Goal: Check status: Check status

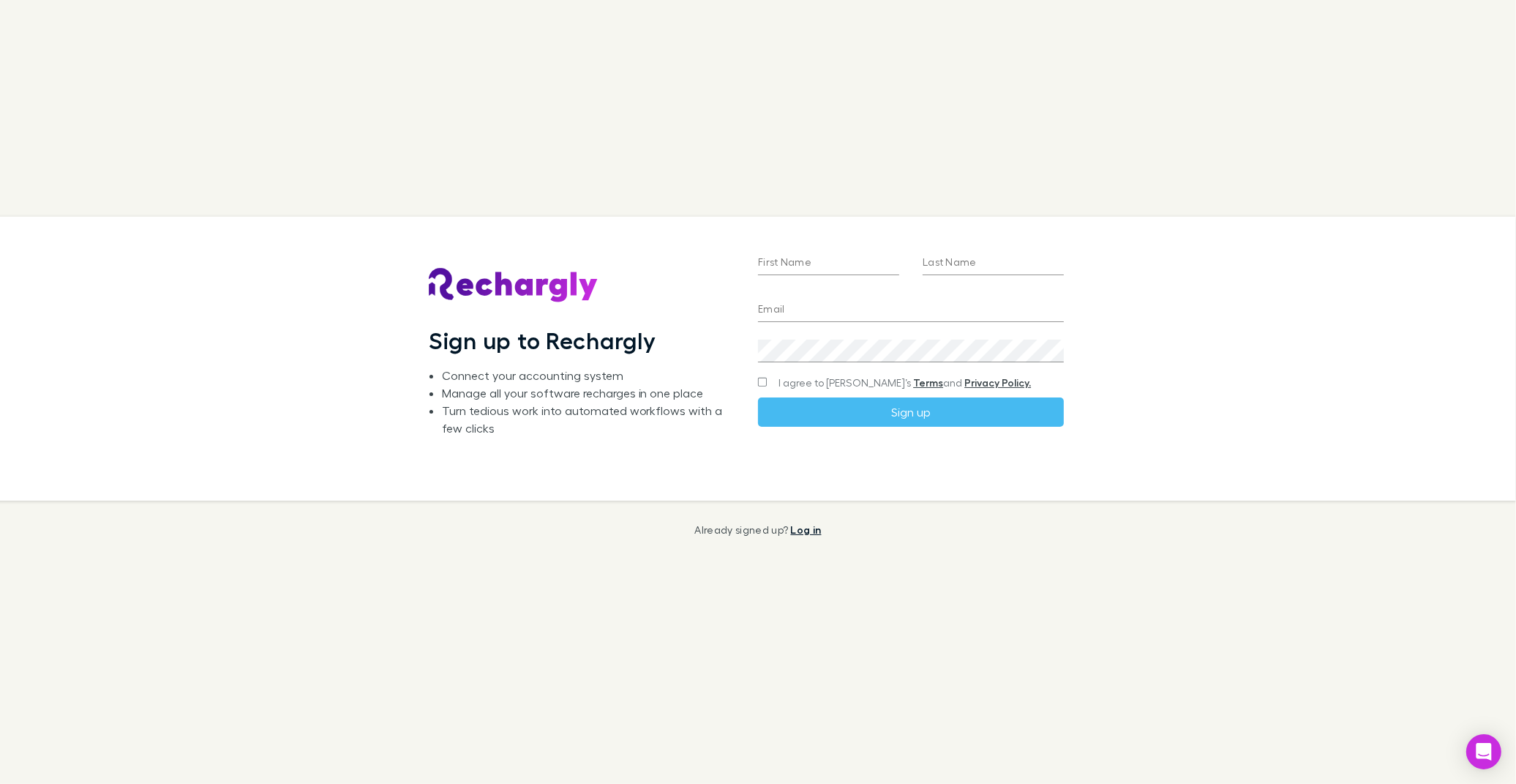
click at [817, 531] on link "Log in" at bounding box center [807, 530] width 30 height 13
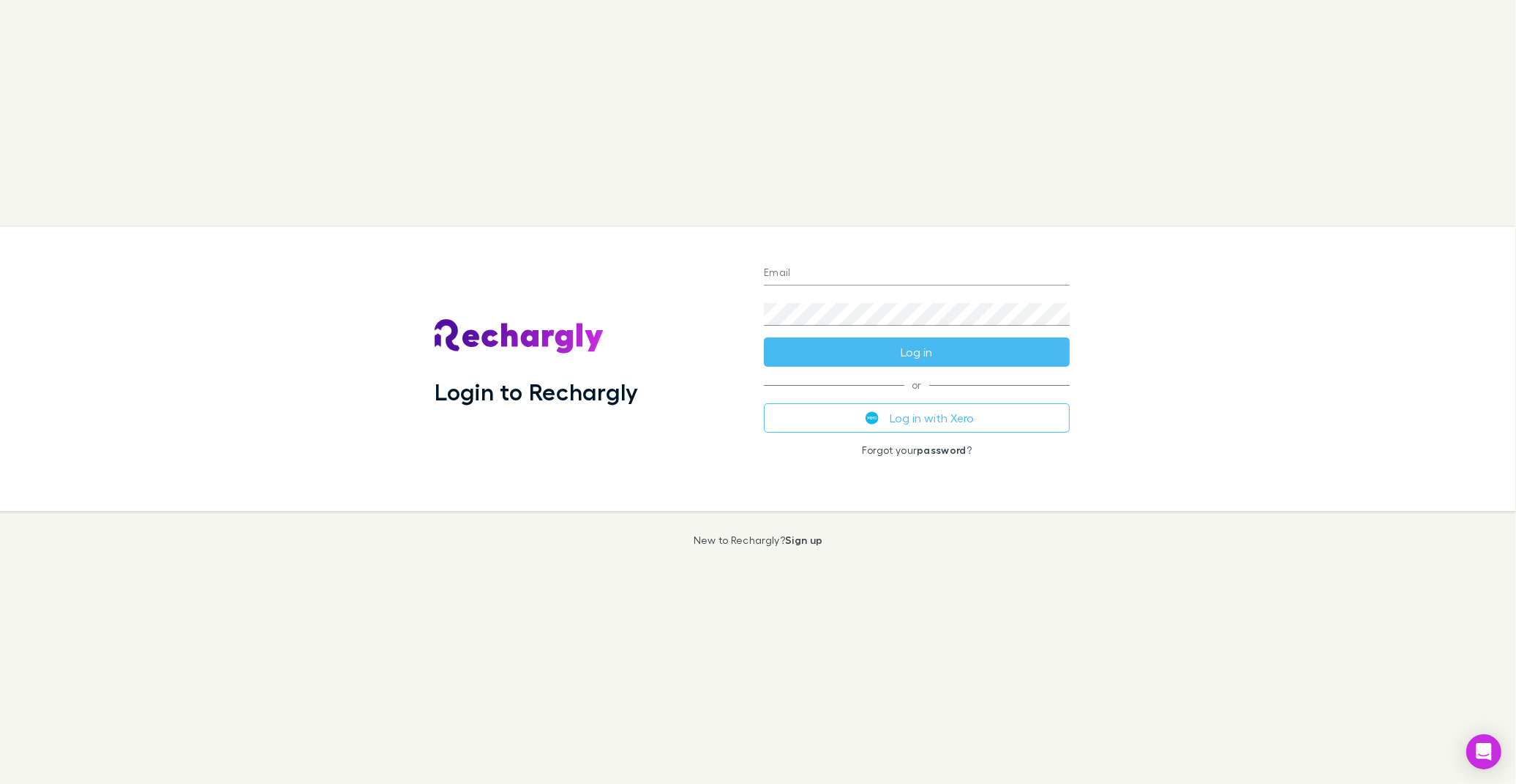
type input "**********"
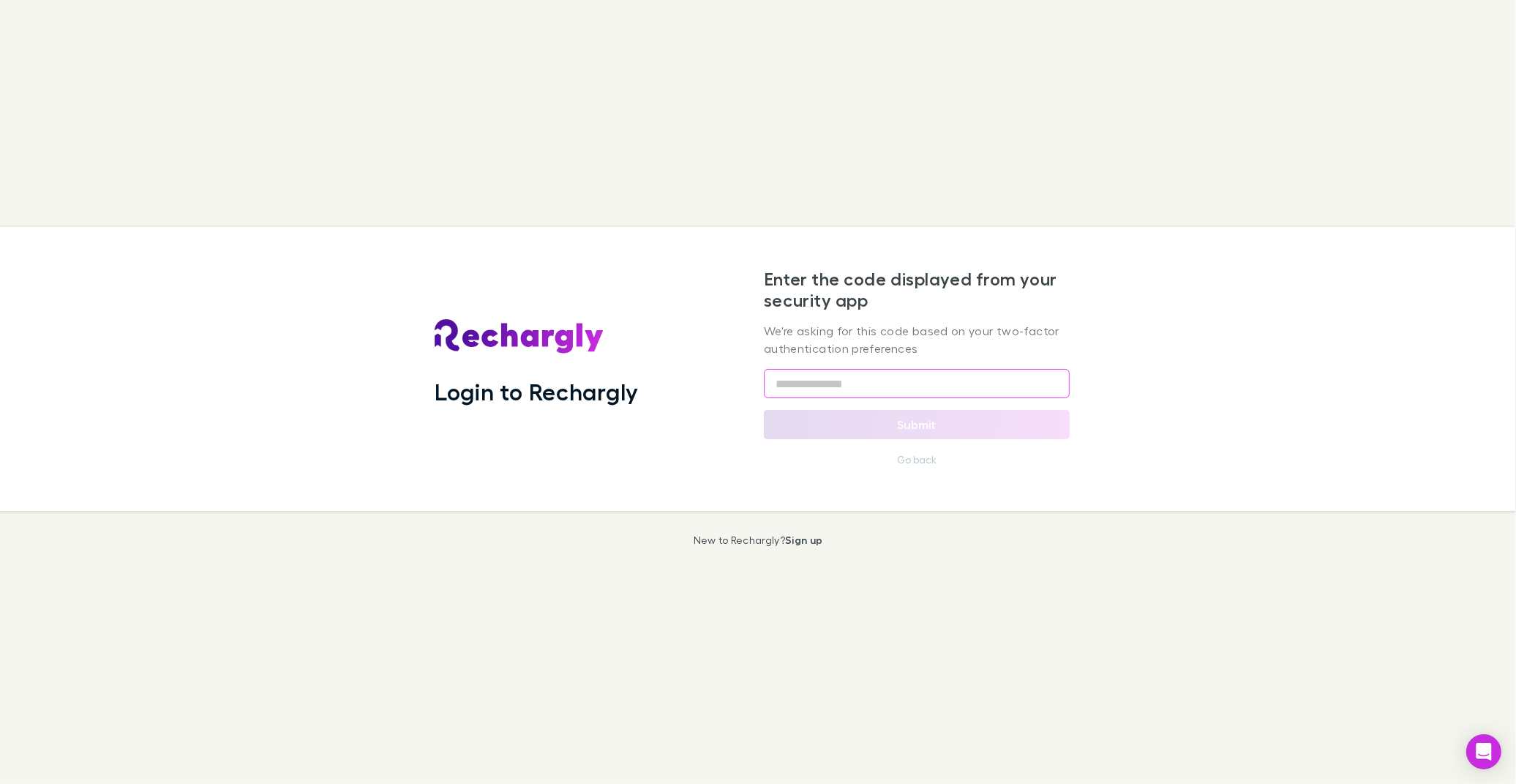
click at [997, 394] on input "text" at bounding box center [917, 383] width 306 height 30
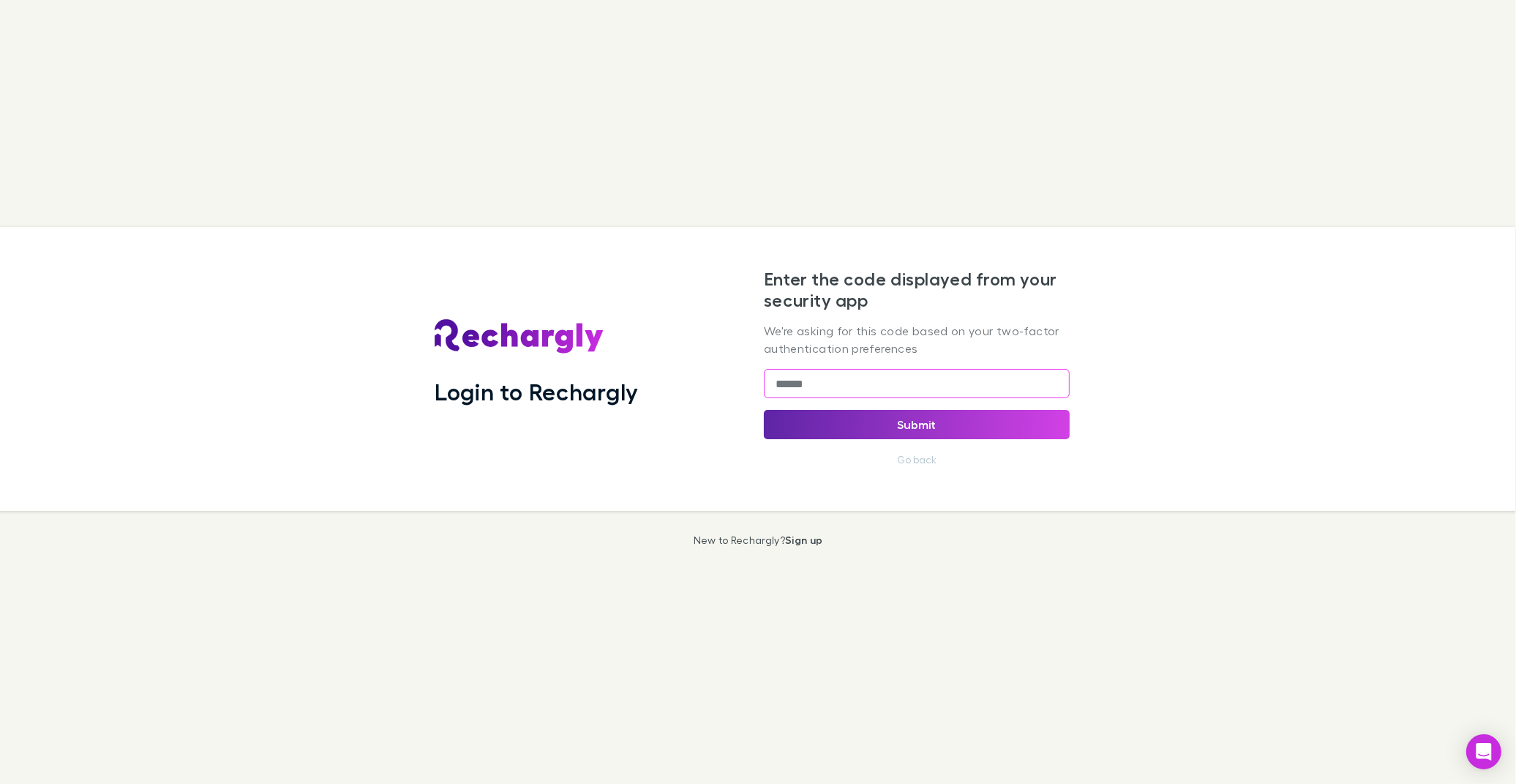
type input "******"
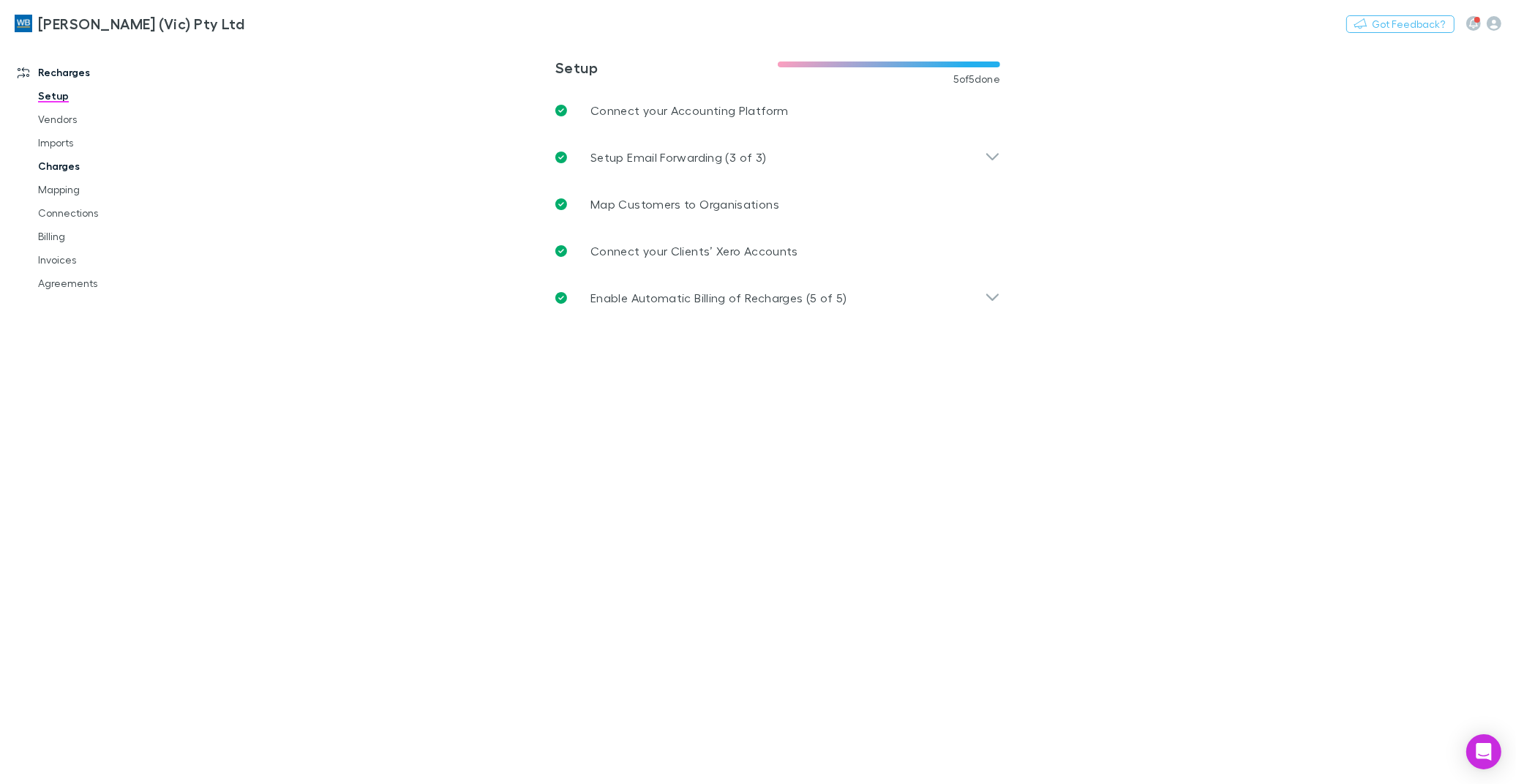
click at [67, 170] on link "Charges" at bounding box center [112, 166] width 178 height 23
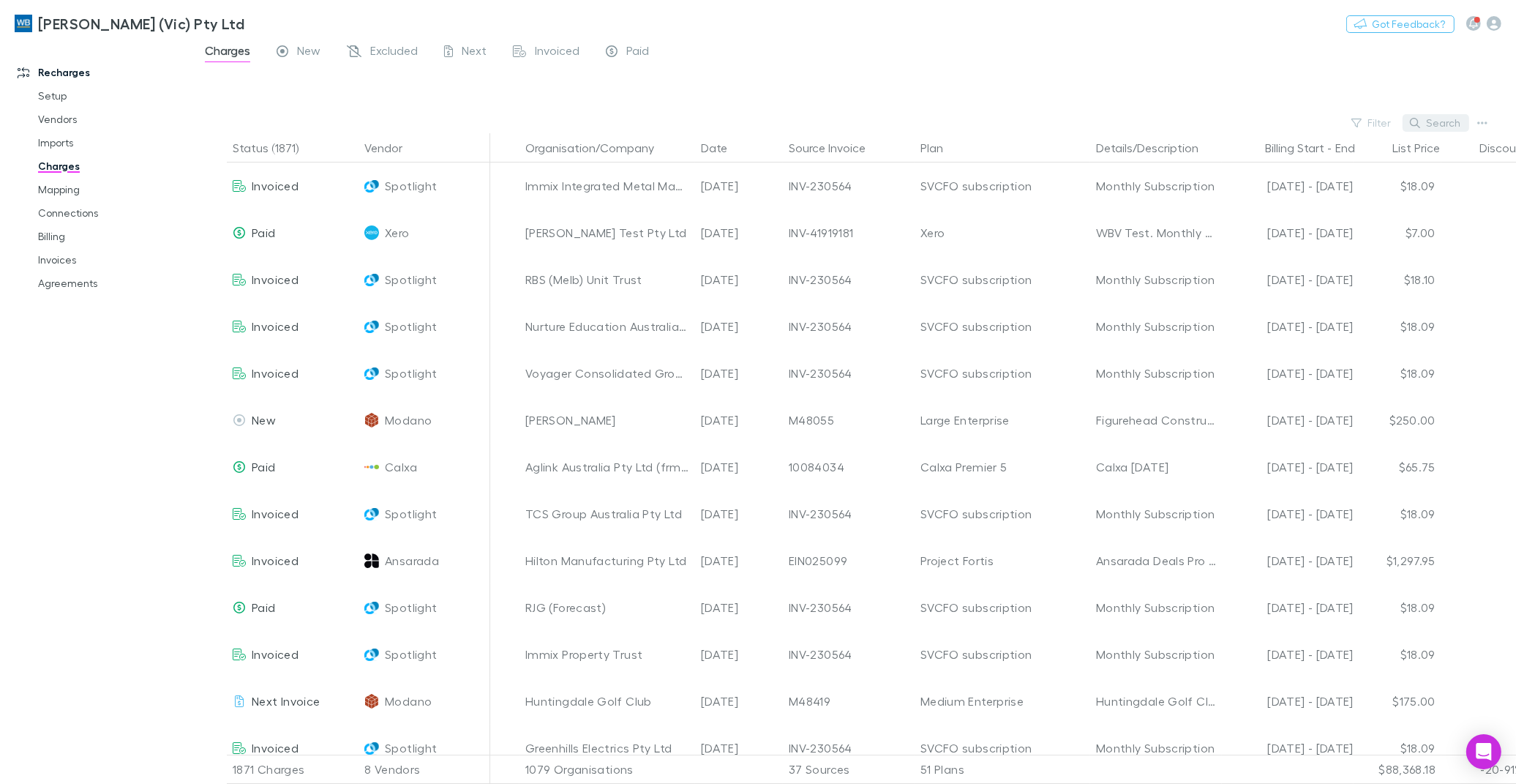
click at [1429, 122] on button "Search" at bounding box center [1436, 123] width 67 height 18
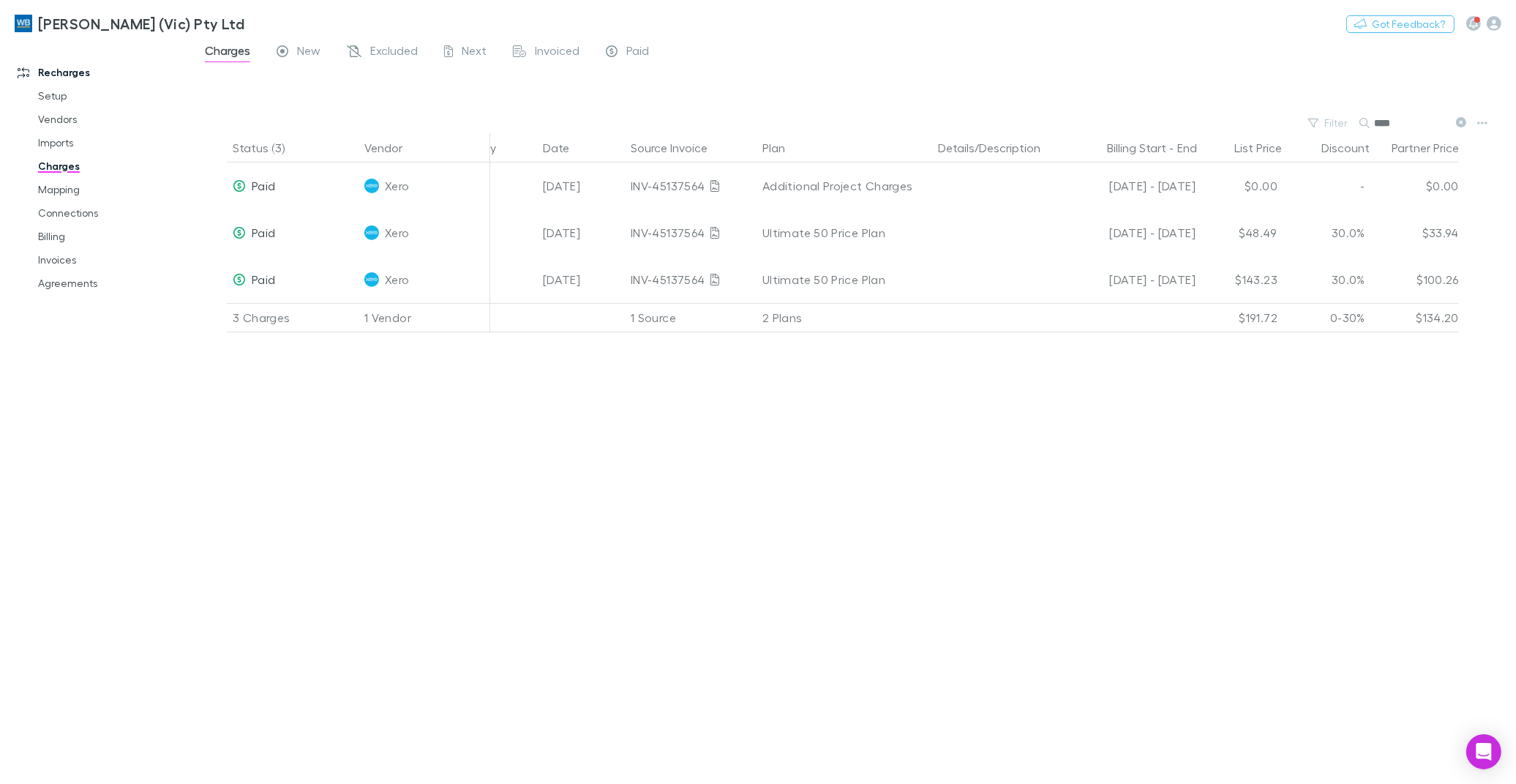
scroll to position [0, 162]
drag, startPoint x: 1454, startPoint y: 122, endPoint x: 1352, endPoint y: 124, distance: 102.0
click at [1457, 122] on button at bounding box center [1461, 123] width 18 height 14
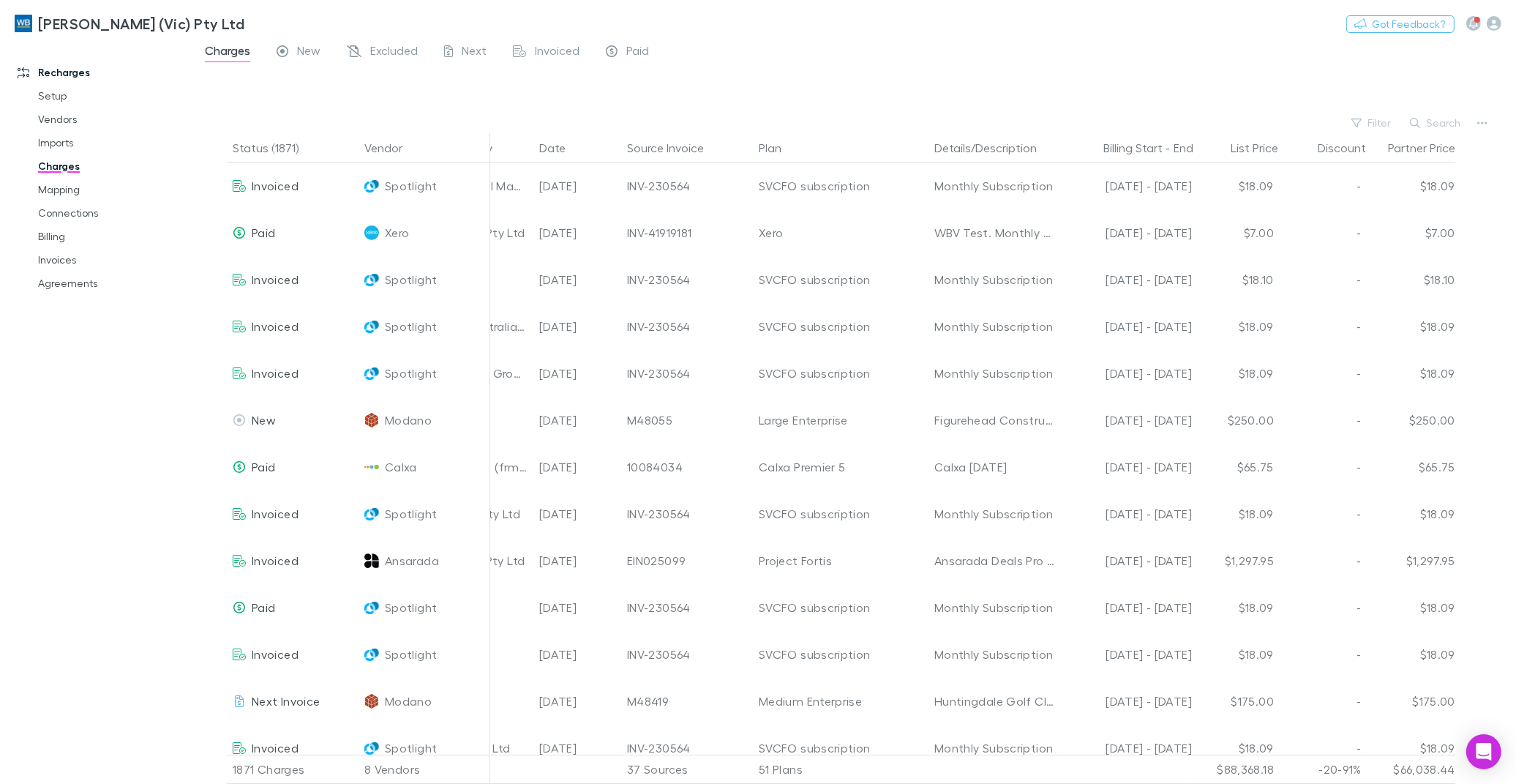
click at [1332, 122] on div "Filter Search" at bounding box center [854, 123] width 1324 height 21
click at [1382, 124] on button "Filter" at bounding box center [1372, 123] width 55 height 18
click at [1207, 264] on li "Modano" at bounding box center [1274, 265] width 255 height 23
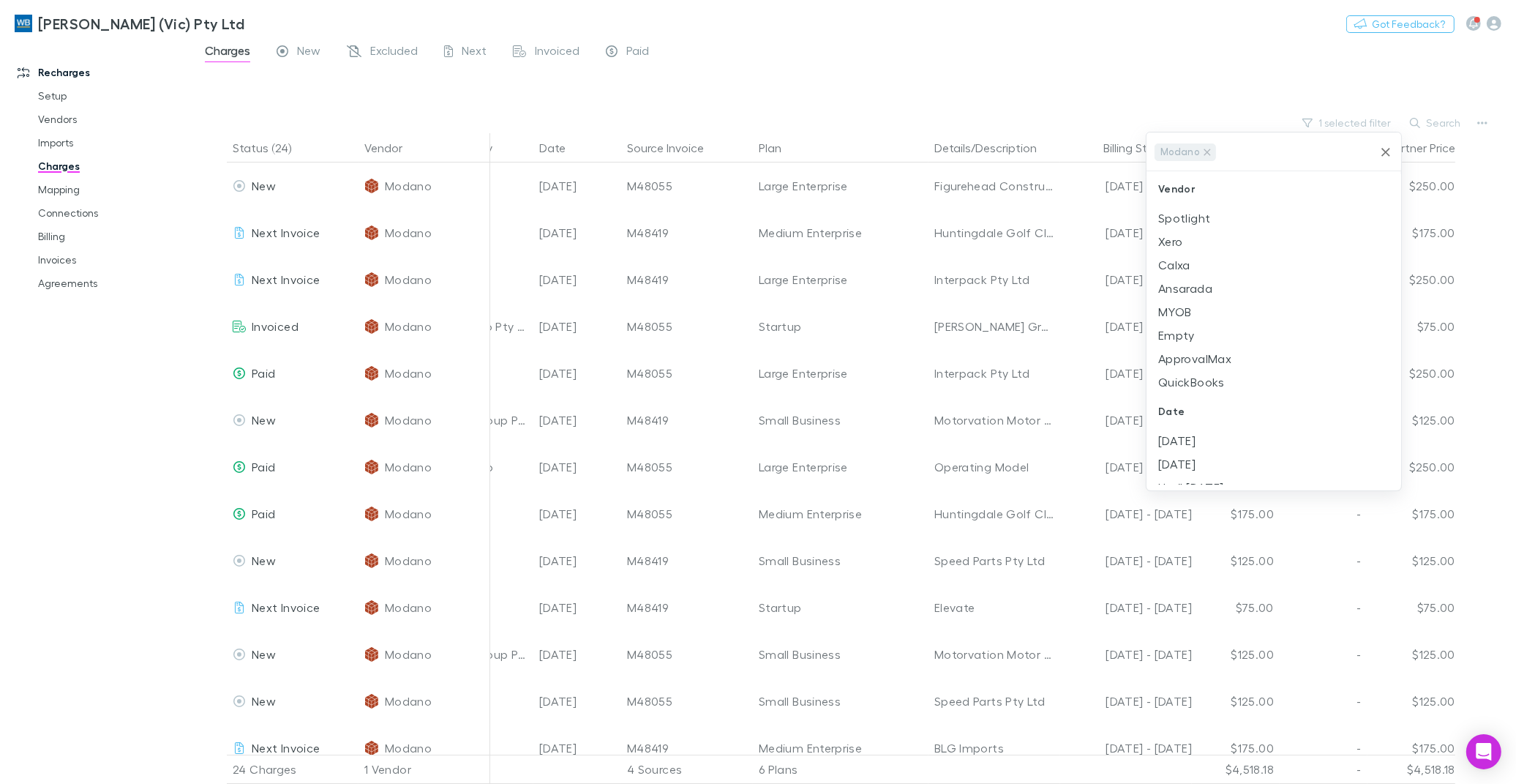
click at [1114, 68] on div at bounding box center [758, 392] width 1516 height 784
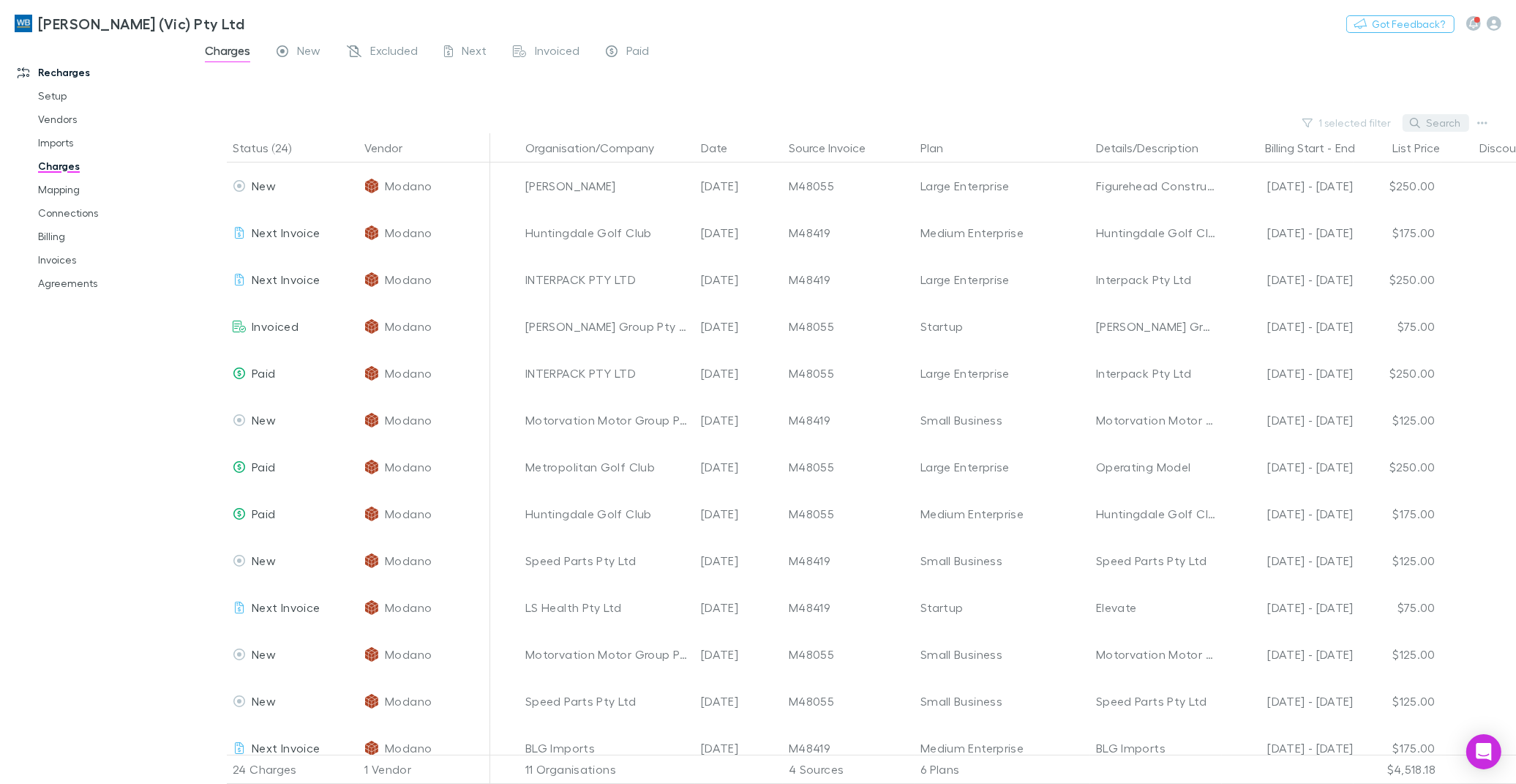
click at [1421, 123] on icon "button" at bounding box center [1415, 123] width 10 height 10
type input "*"
click at [69, 262] on link "Invoices" at bounding box center [112, 259] width 178 height 23
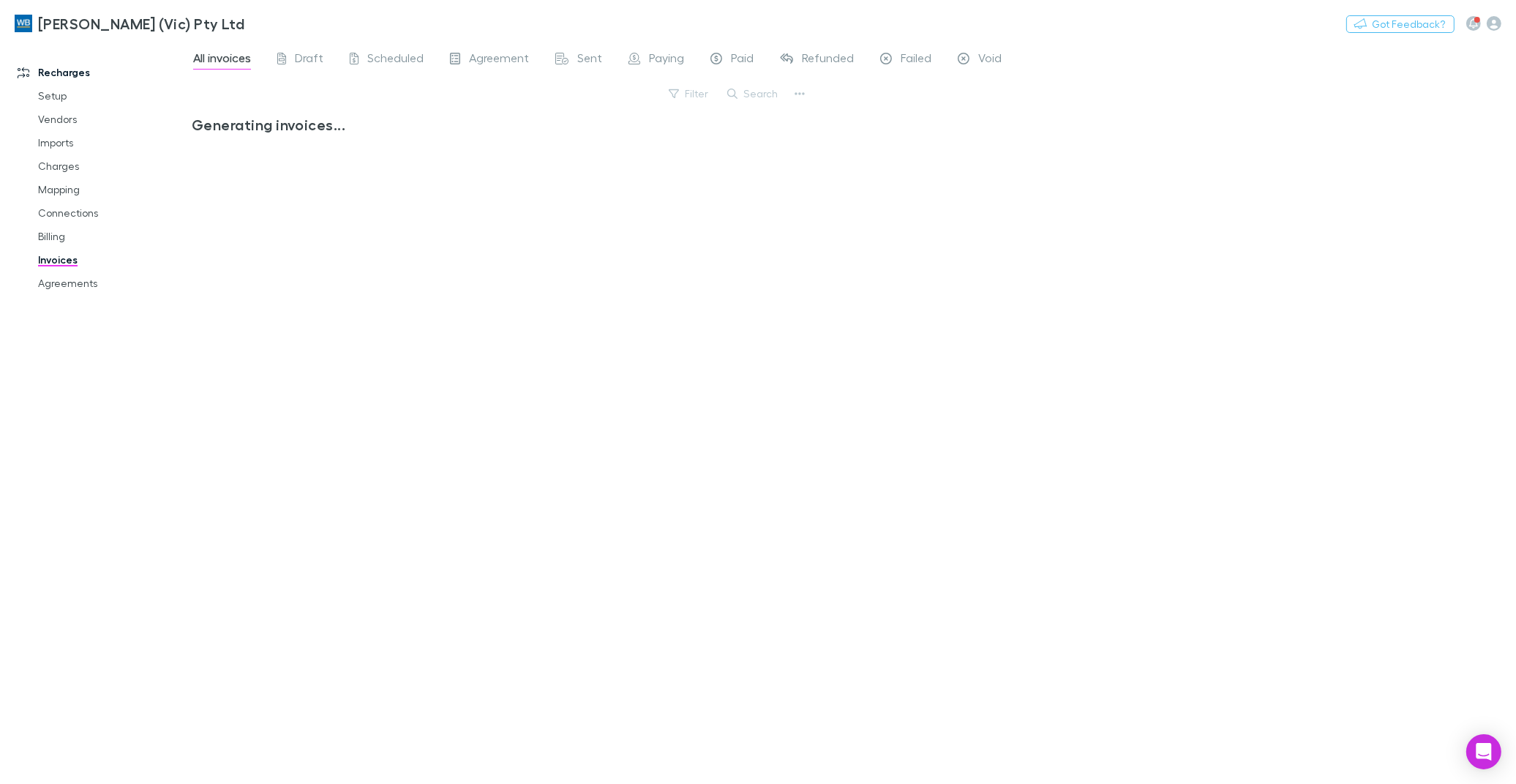
click at [769, 95] on button "Search" at bounding box center [753, 94] width 67 height 18
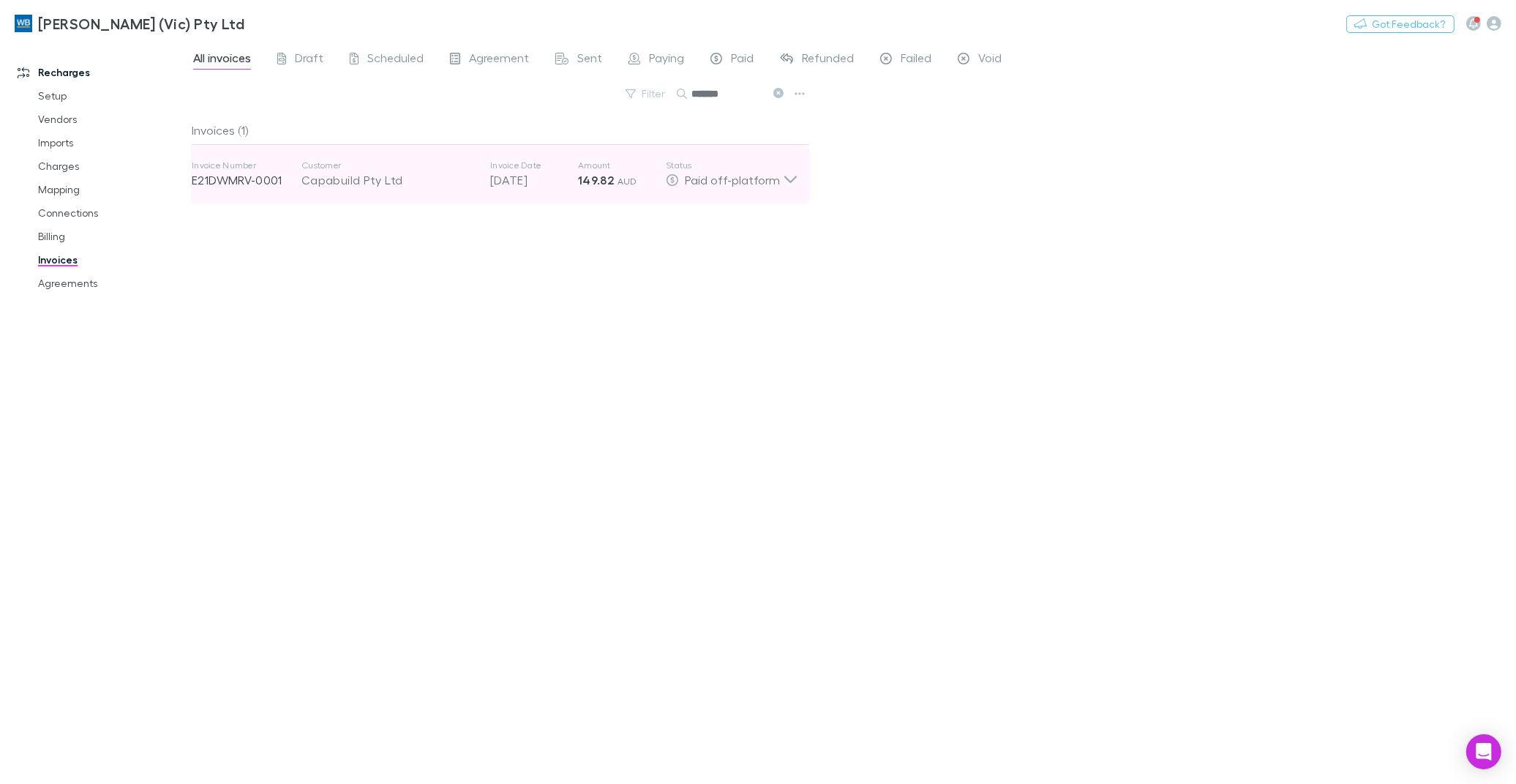
type input "*******"
click at [794, 185] on icon at bounding box center [790, 174] width 15 height 30
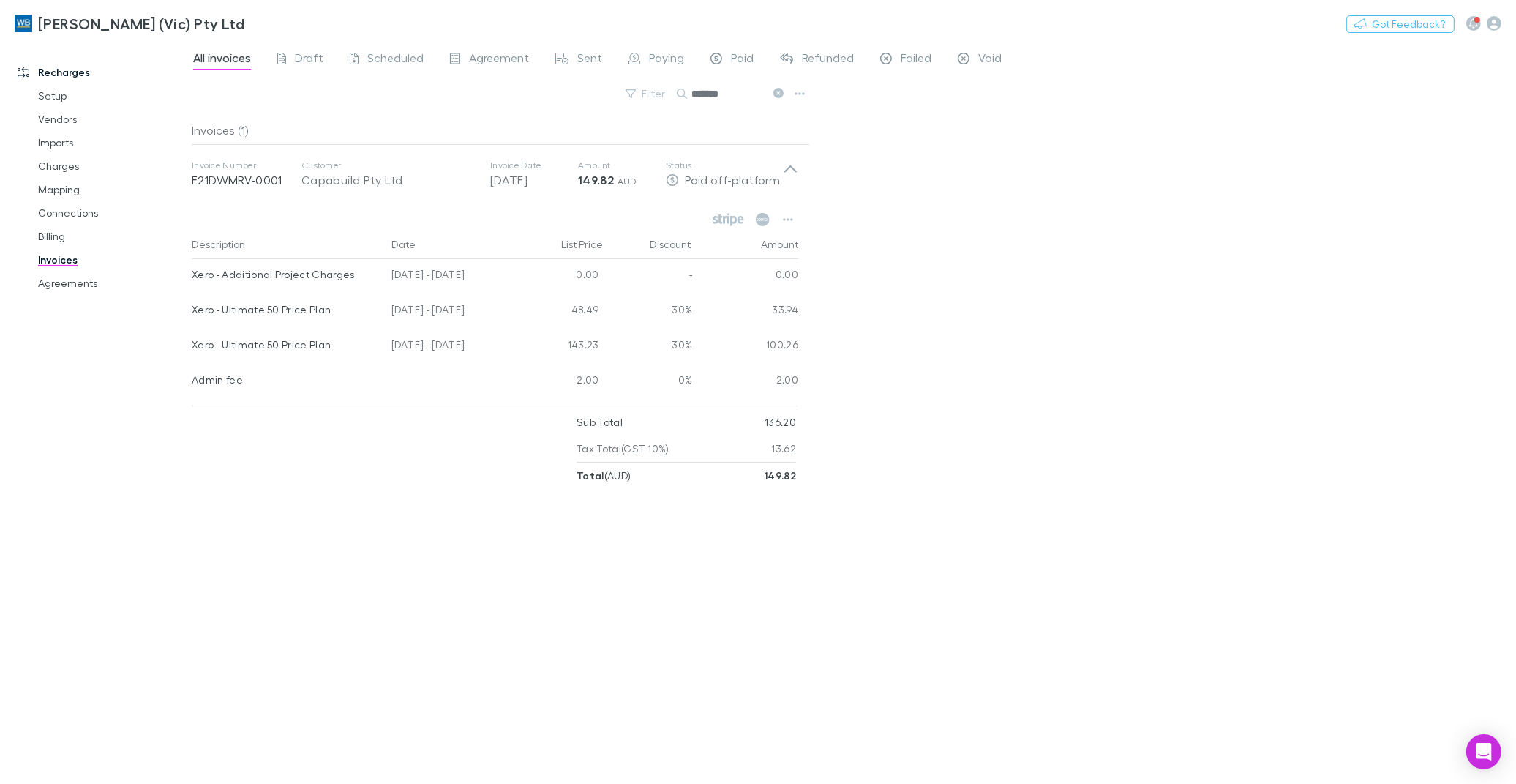
click at [778, 92] on icon at bounding box center [778, 93] width 10 height 10
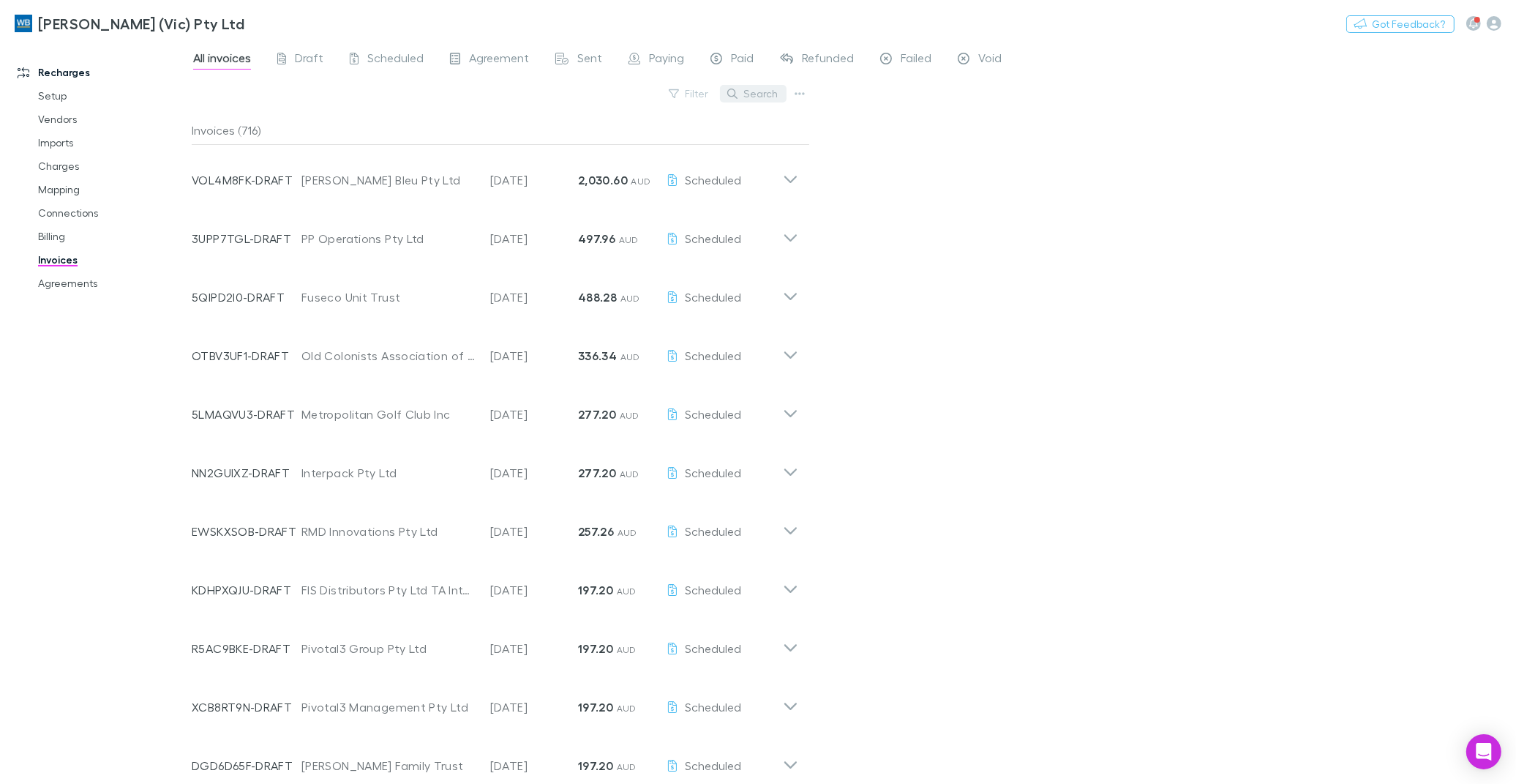
click at [756, 99] on button "Search" at bounding box center [753, 94] width 67 height 18
click at [55, 165] on link "Charges" at bounding box center [112, 166] width 178 height 23
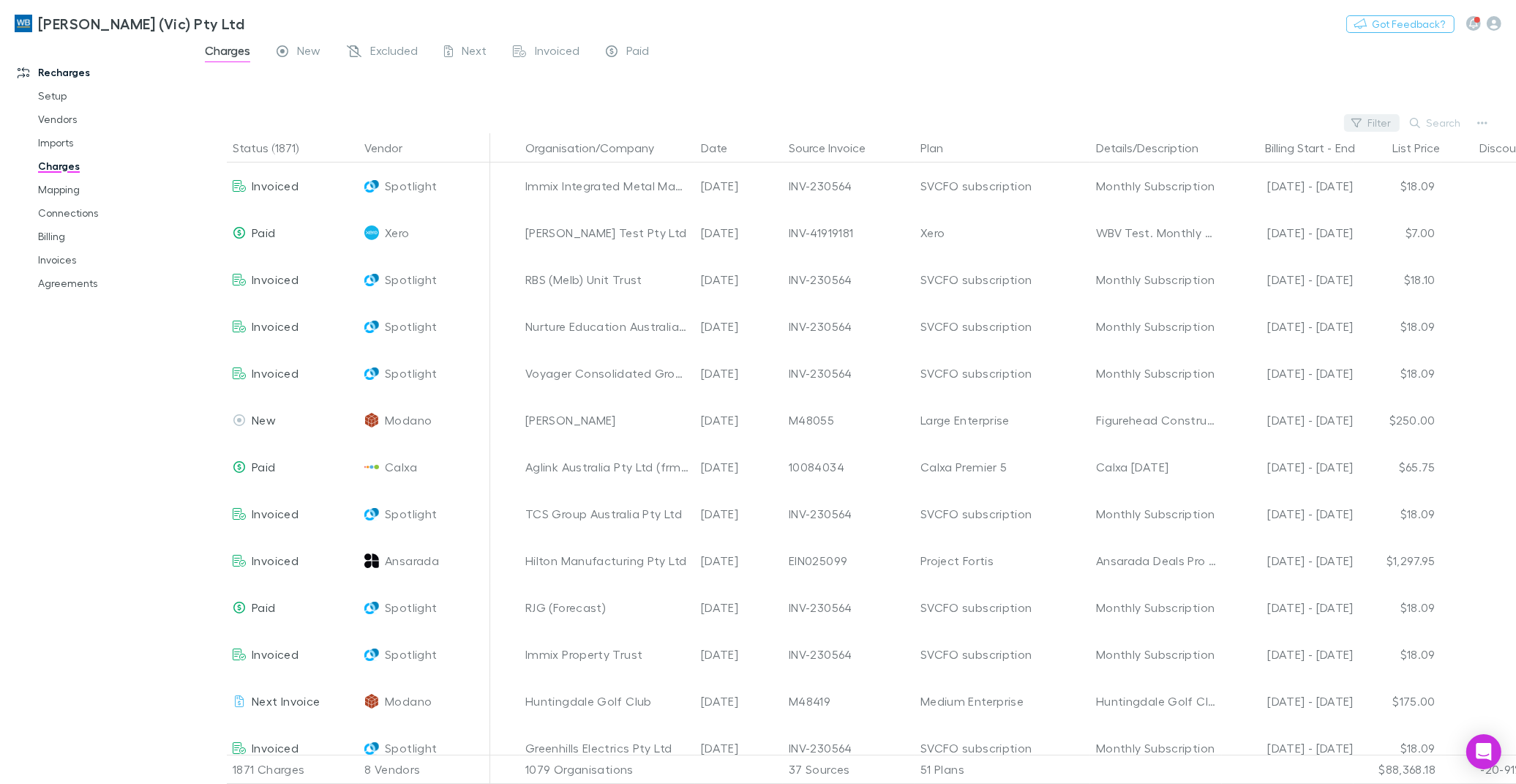
click at [1386, 119] on button "Filter" at bounding box center [1372, 123] width 55 height 18
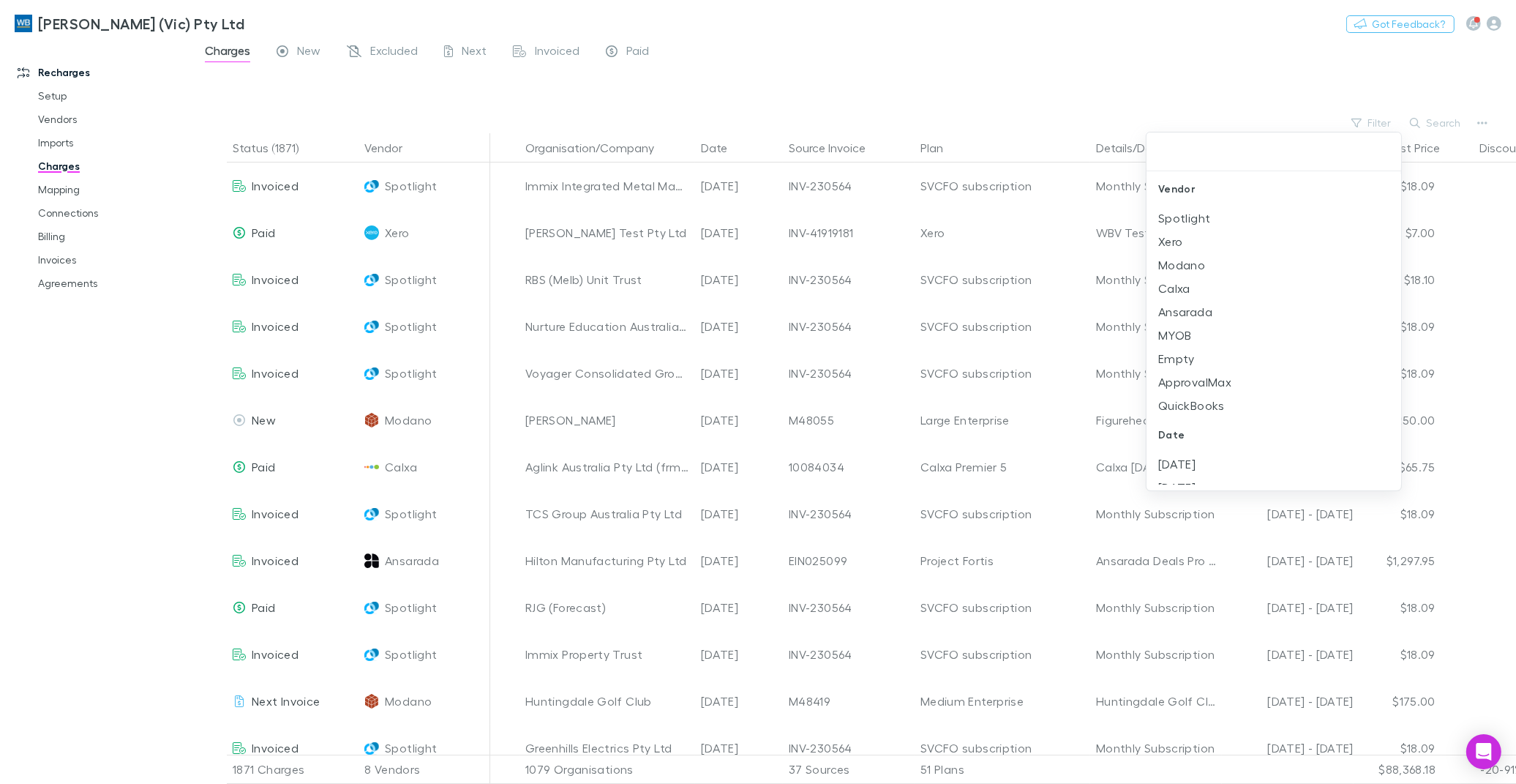
click at [1194, 265] on li "Modano" at bounding box center [1274, 265] width 255 height 23
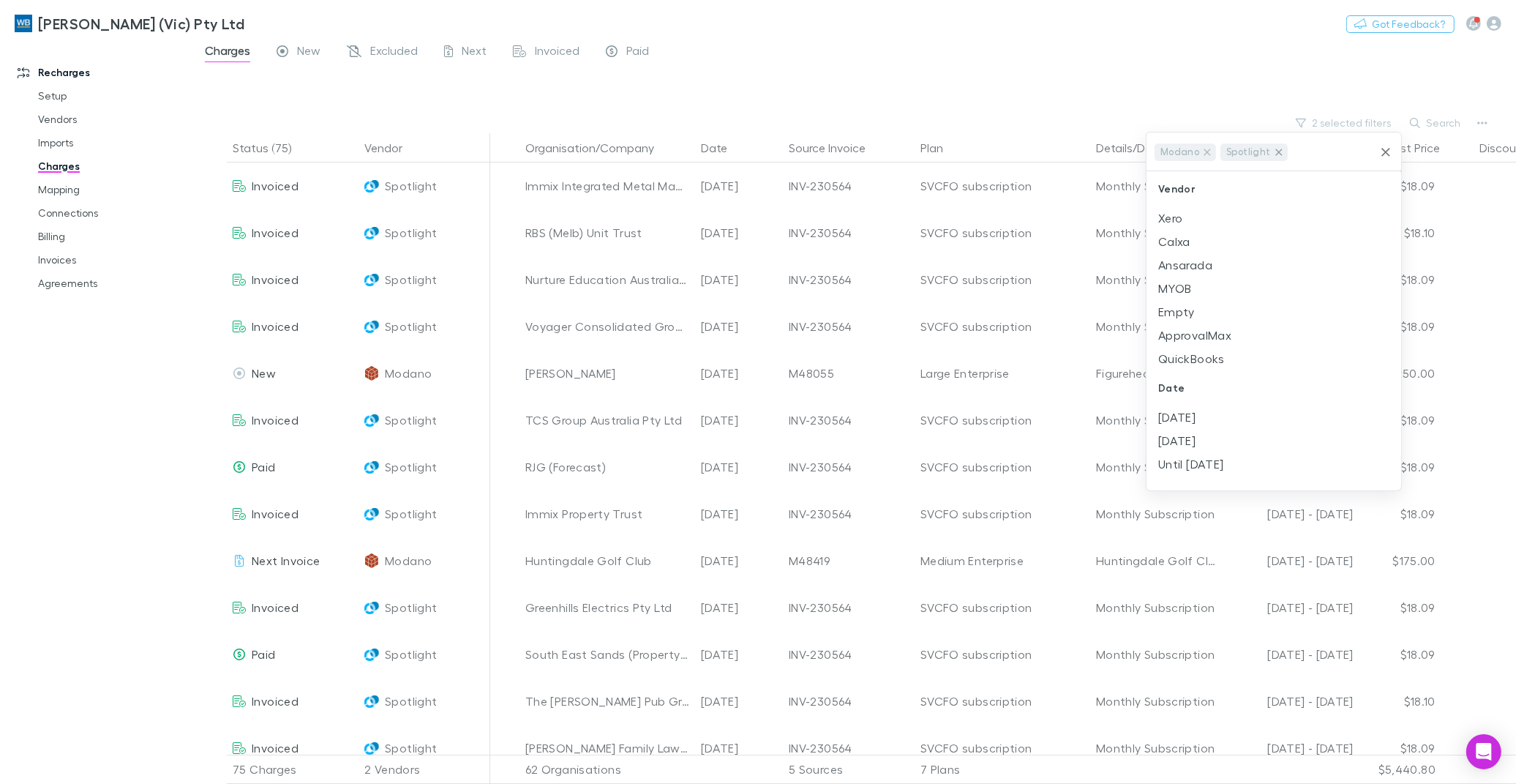
click at [1278, 155] on icon at bounding box center [1279, 152] width 6 height 6
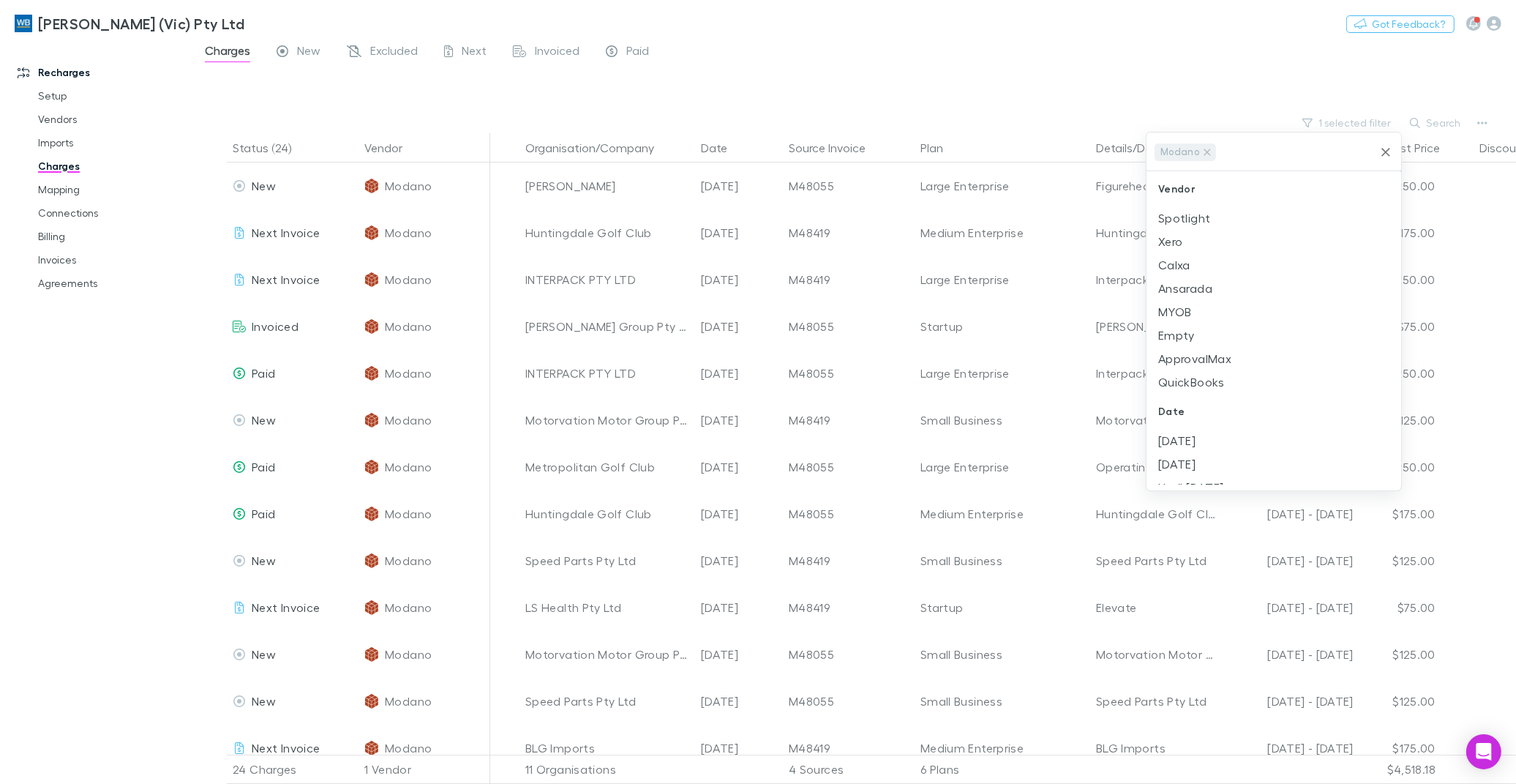
click at [1177, 73] on div at bounding box center [758, 392] width 1516 height 784
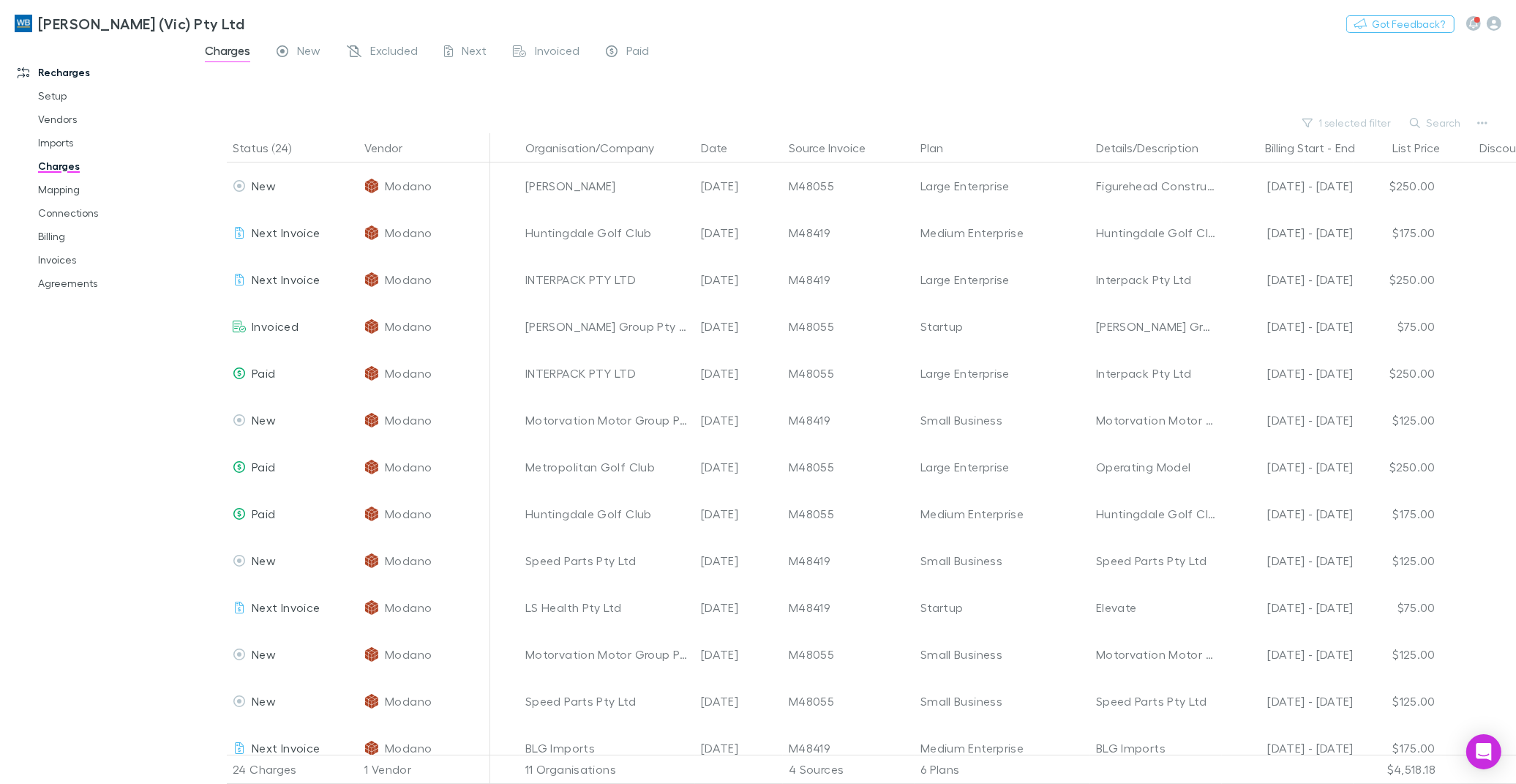
scroll to position [0, 162]
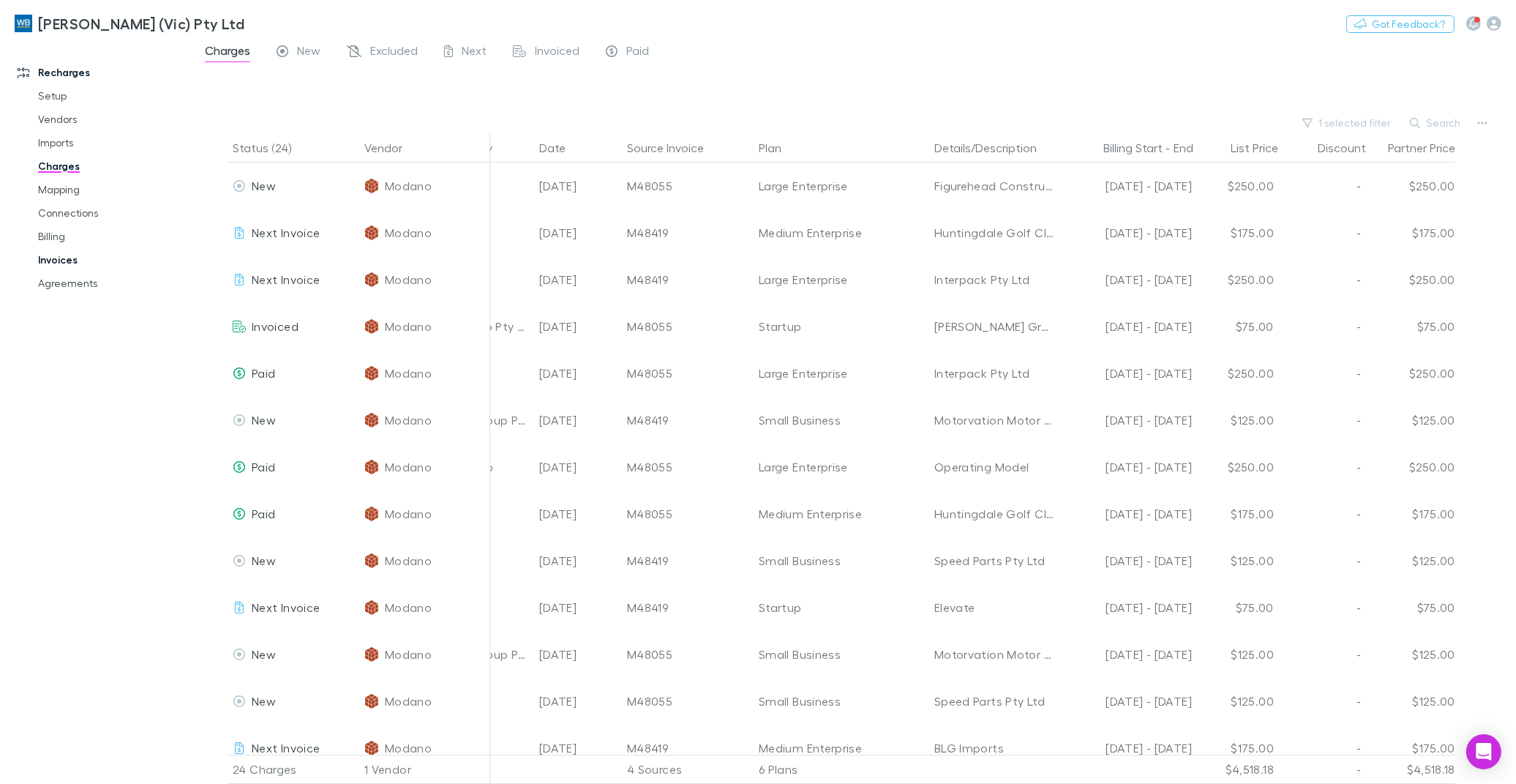
click at [63, 253] on link "Invoices" at bounding box center [112, 259] width 178 height 23
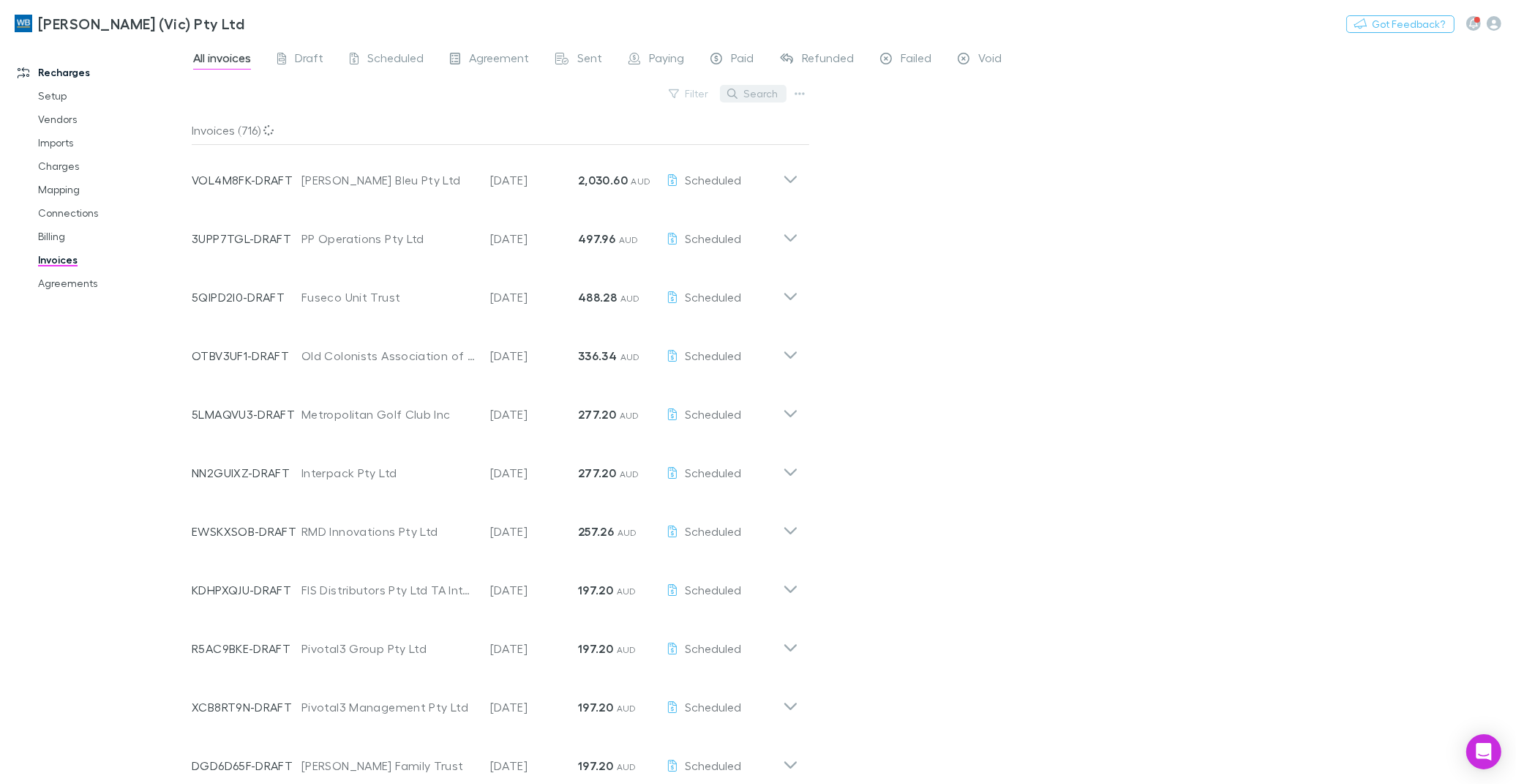
click at [755, 97] on button "Search" at bounding box center [753, 94] width 67 height 18
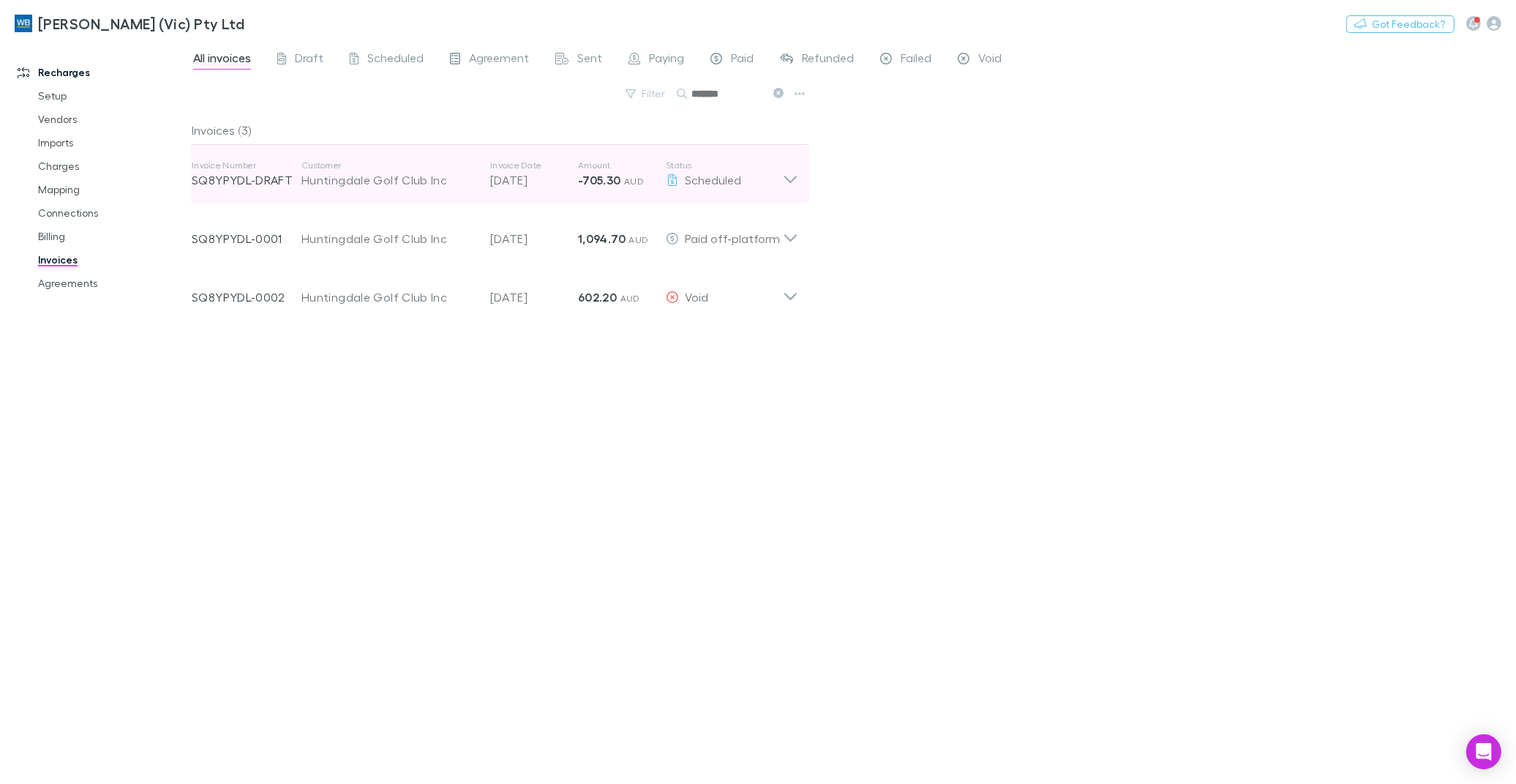
type input "*******"
click at [790, 180] on icon at bounding box center [790, 174] width 15 height 30
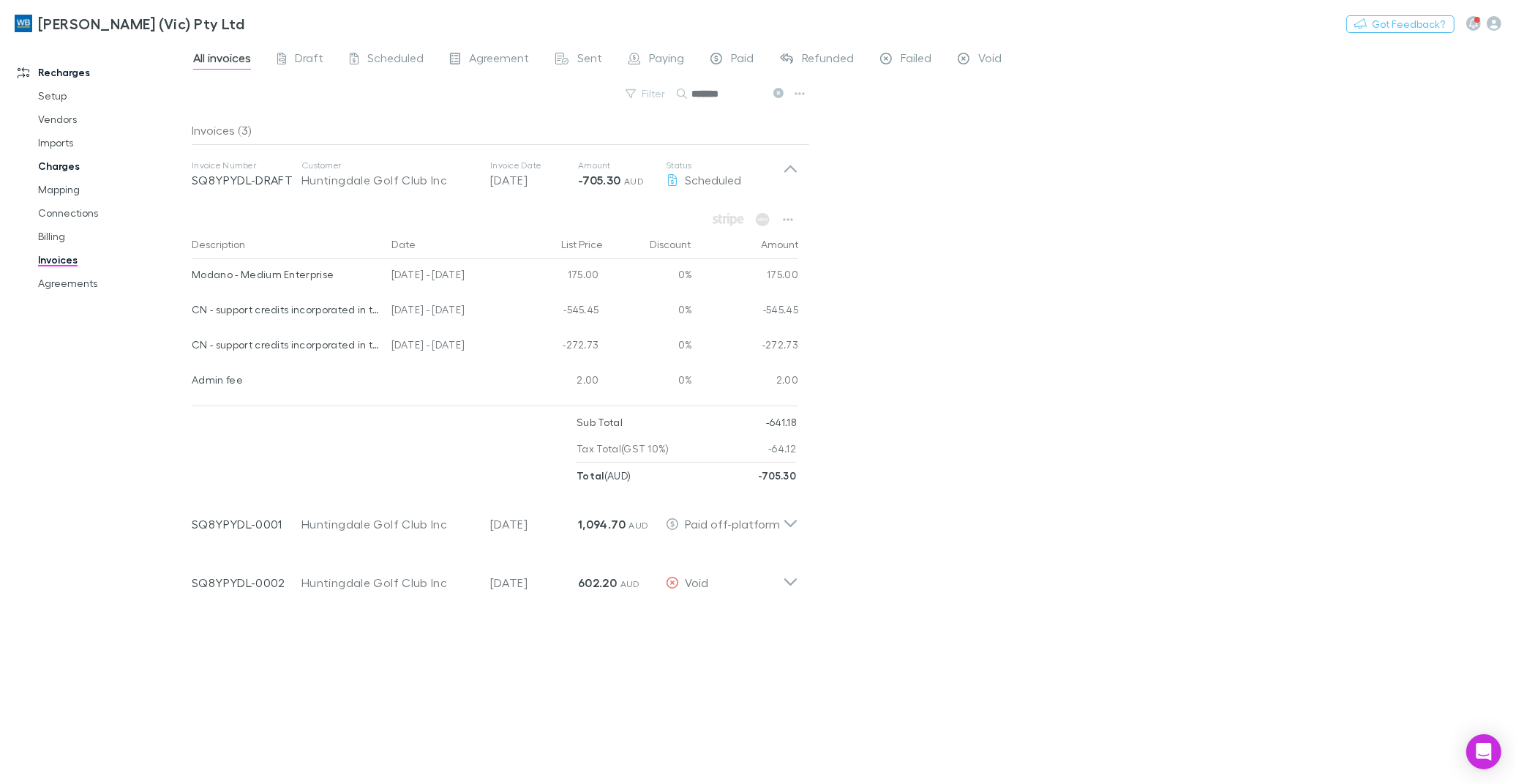
click at [49, 170] on link "Charges" at bounding box center [112, 166] width 178 height 23
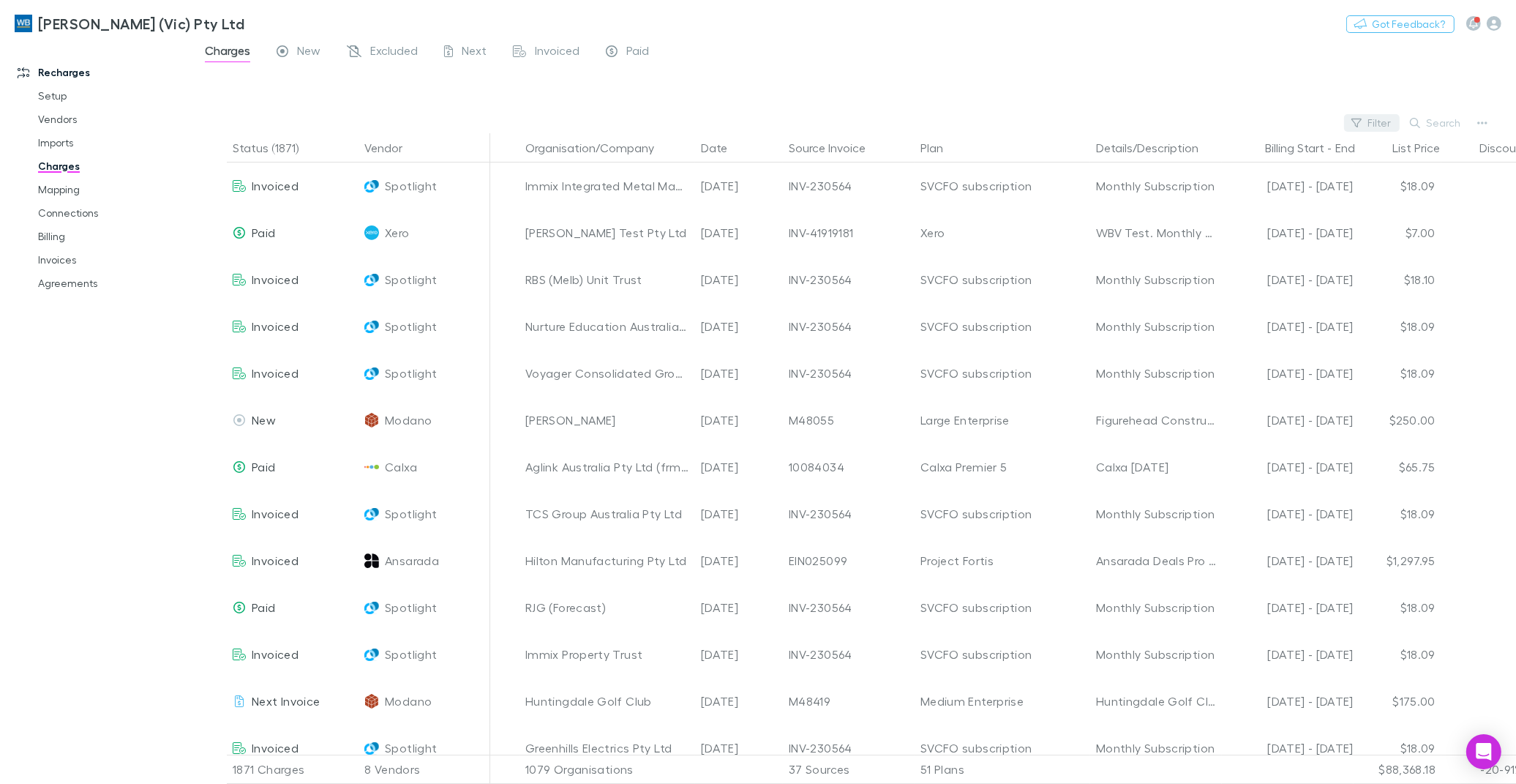
click at [1383, 119] on button "Filter" at bounding box center [1372, 123] width 55 height 18
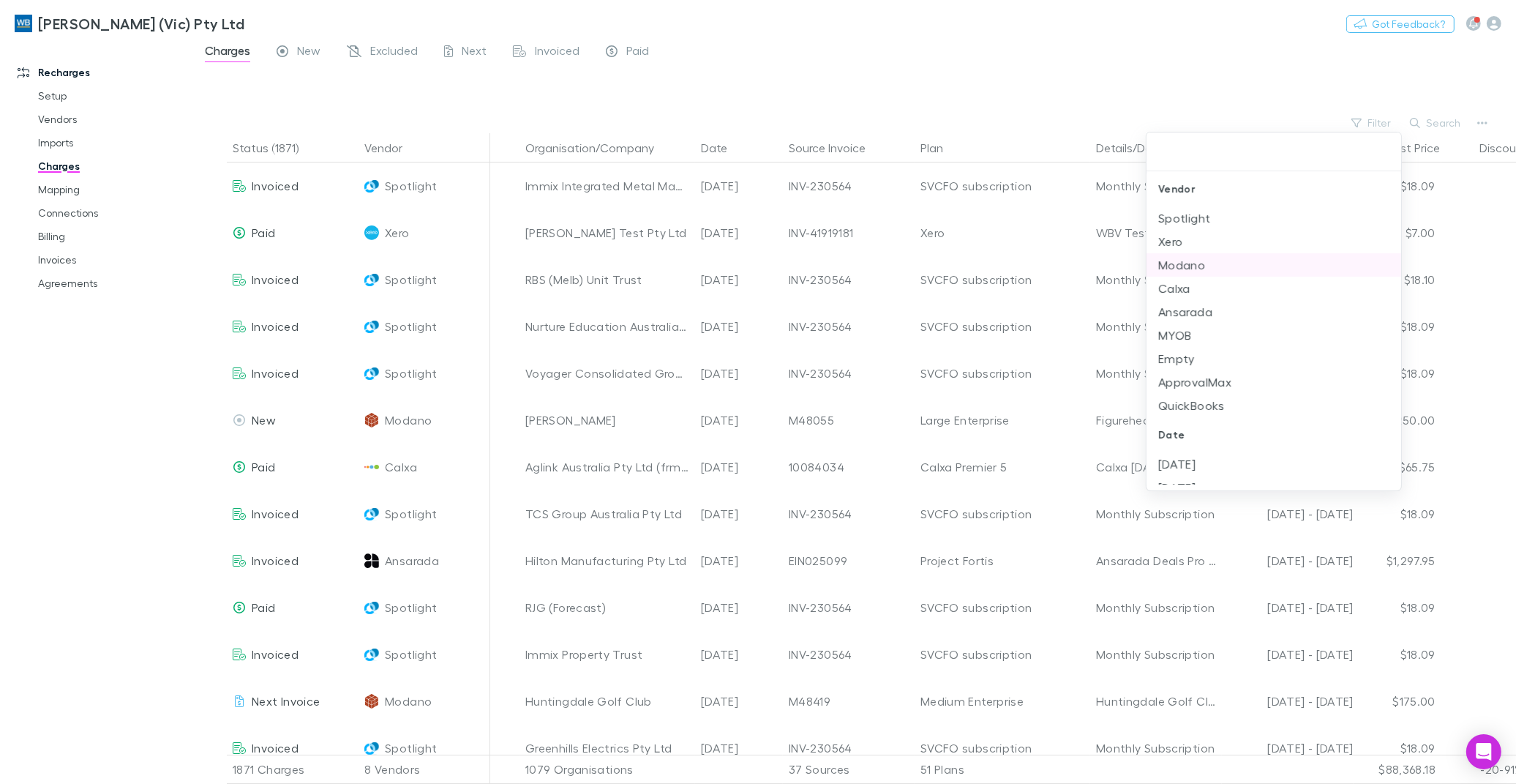
click at [1189, 257] on li "Modano" at bounding box center [1274, 265] width 255 height 23
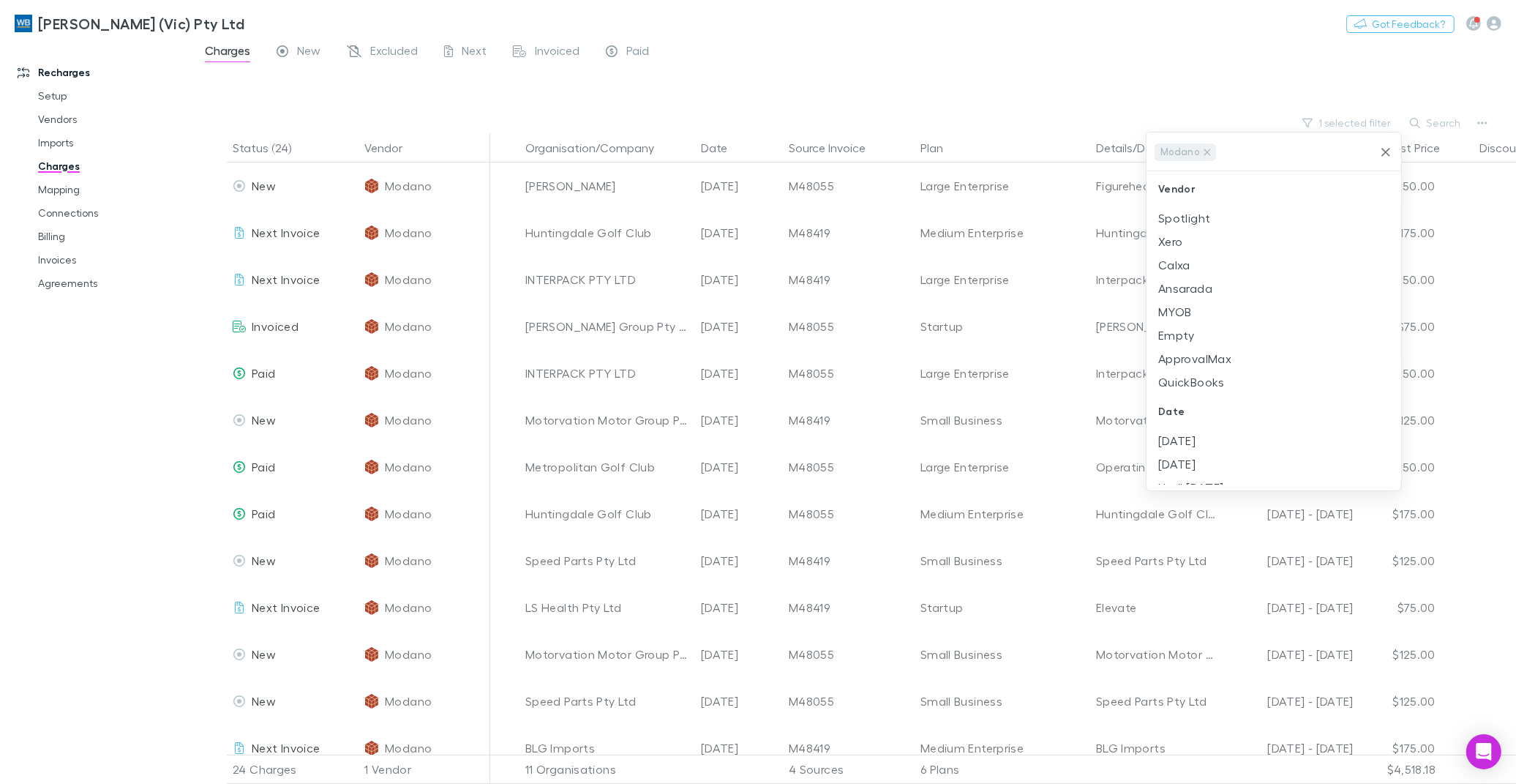
click at [776, 79] on div at bounding box center [758, 392] width 1516 height 784
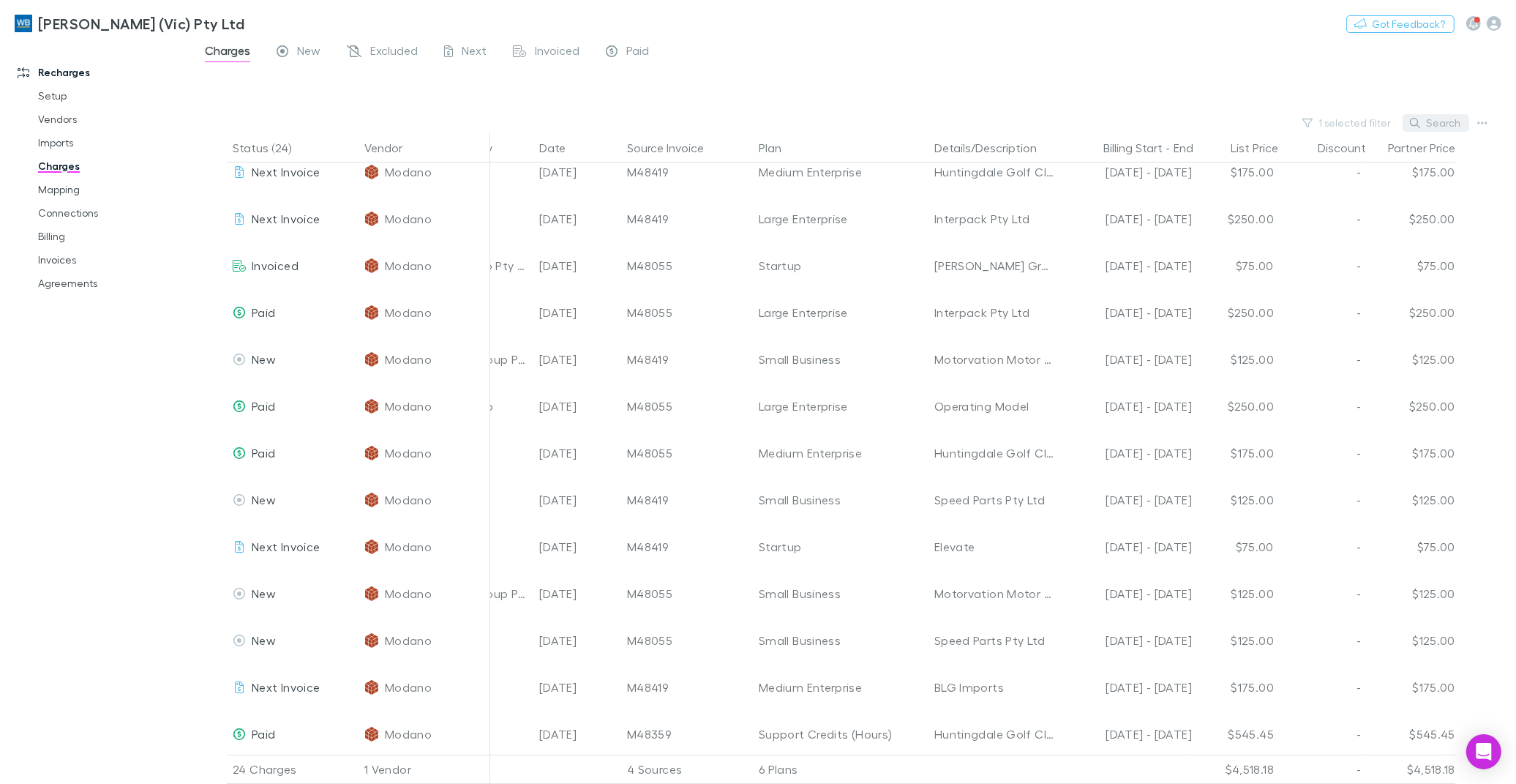
scroll to position [0, 162]
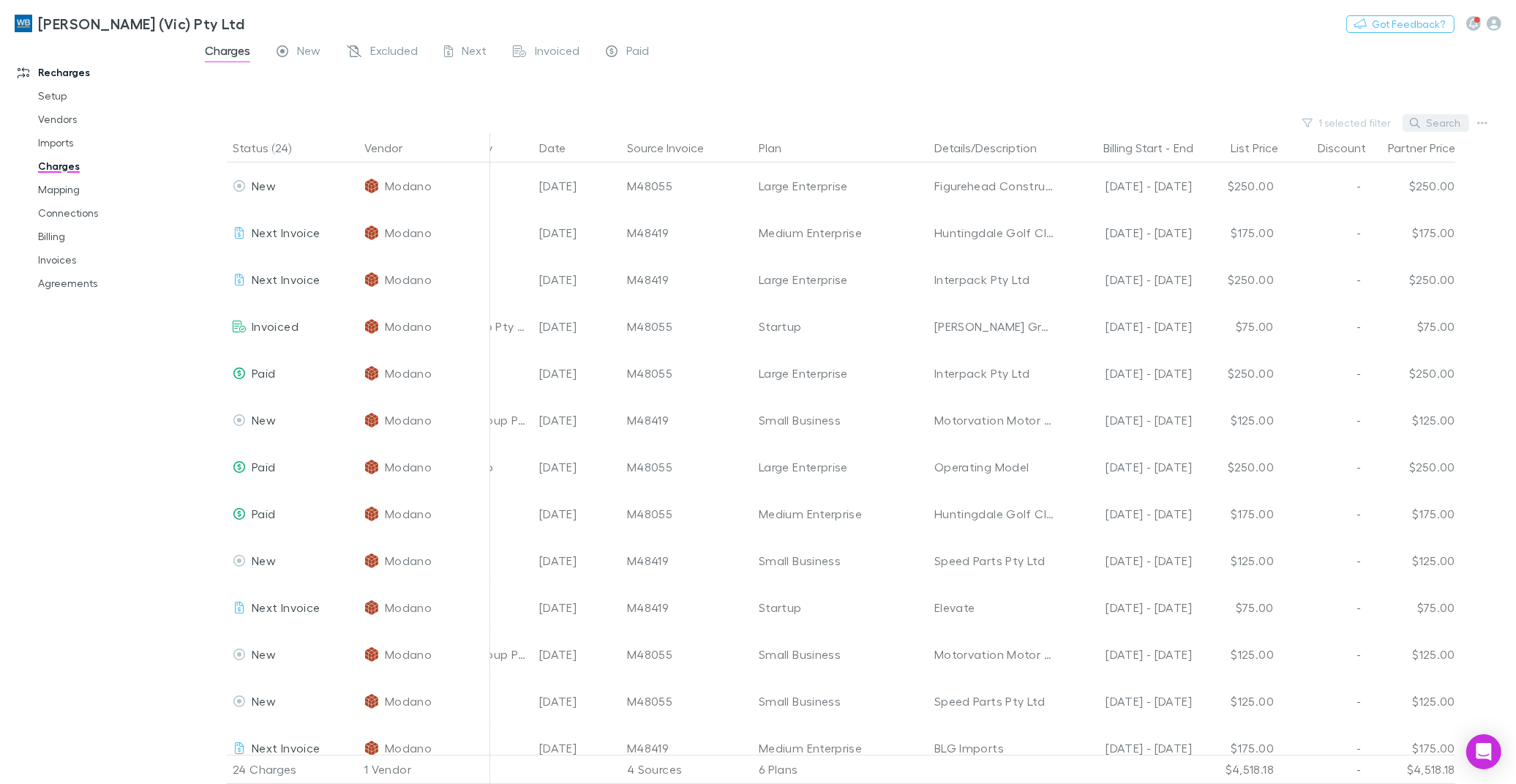
click at [1439, 123] on button "Search" at bounding box center [1436, 123] width 67 height 18
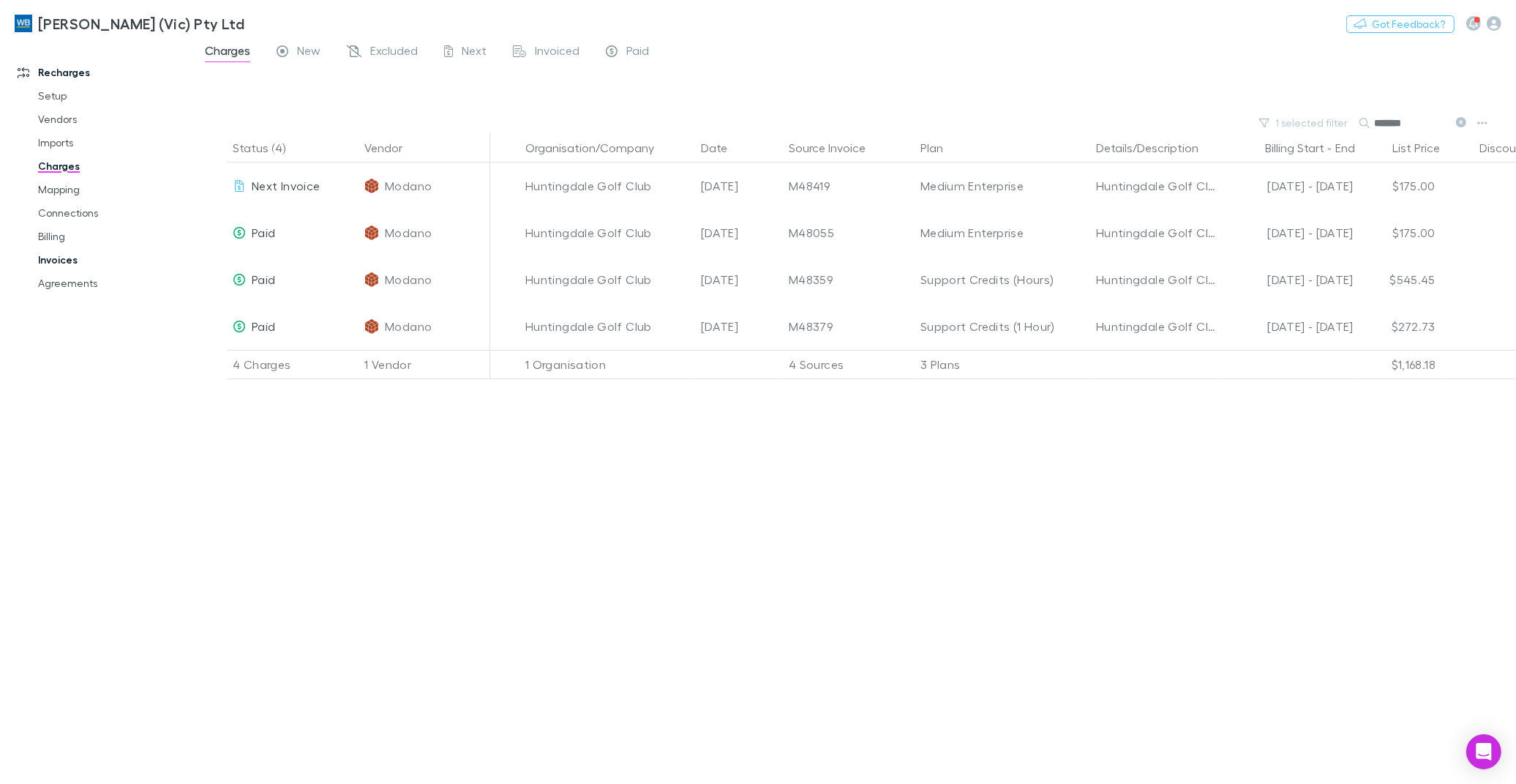
type input "*******"
click at [46, 262] on link "Invoices" at bounding box center [112, 259] width 178 height 23
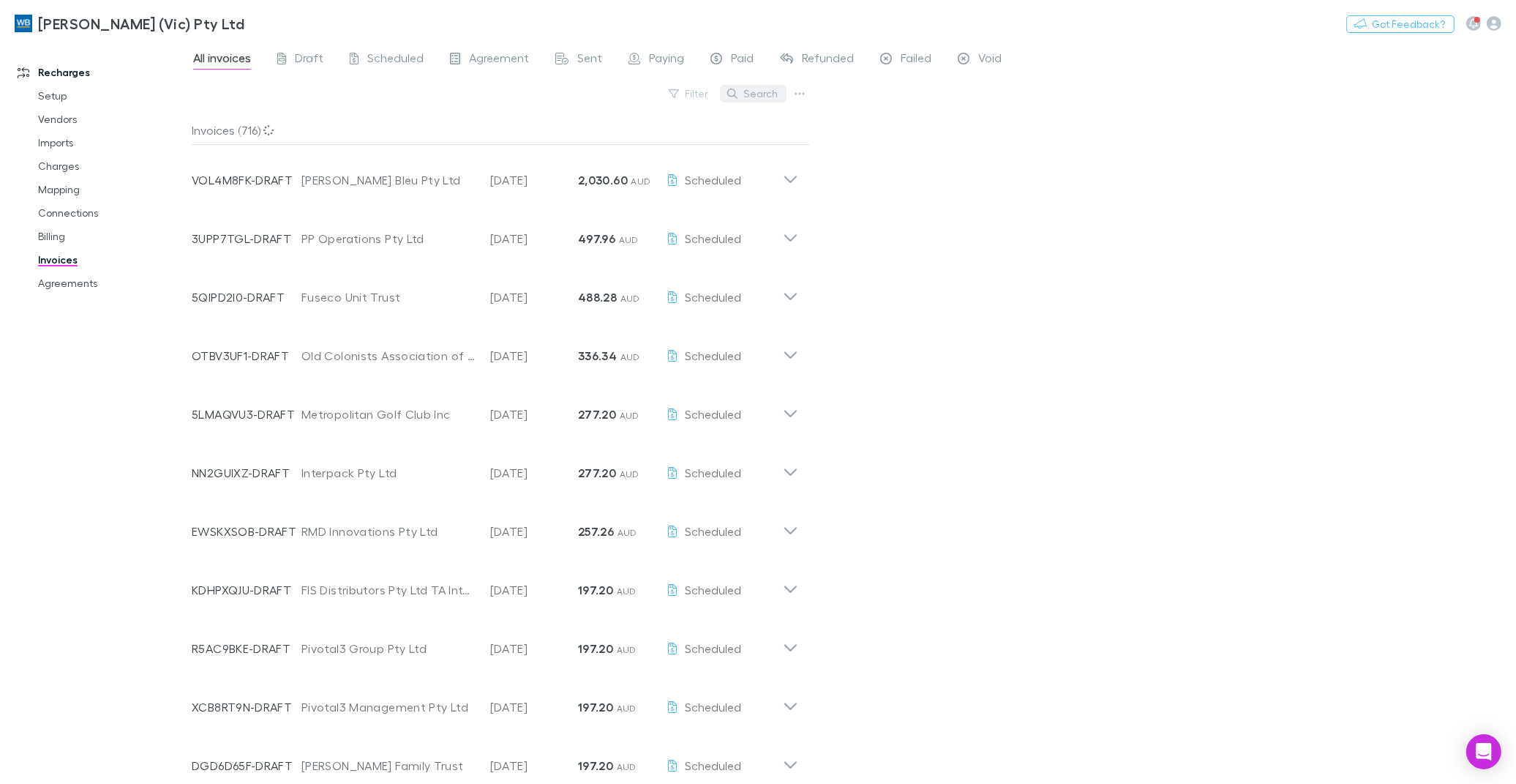
click at [759, 99] on button "Search" at bounding box center [753, 94] width 67 height 18
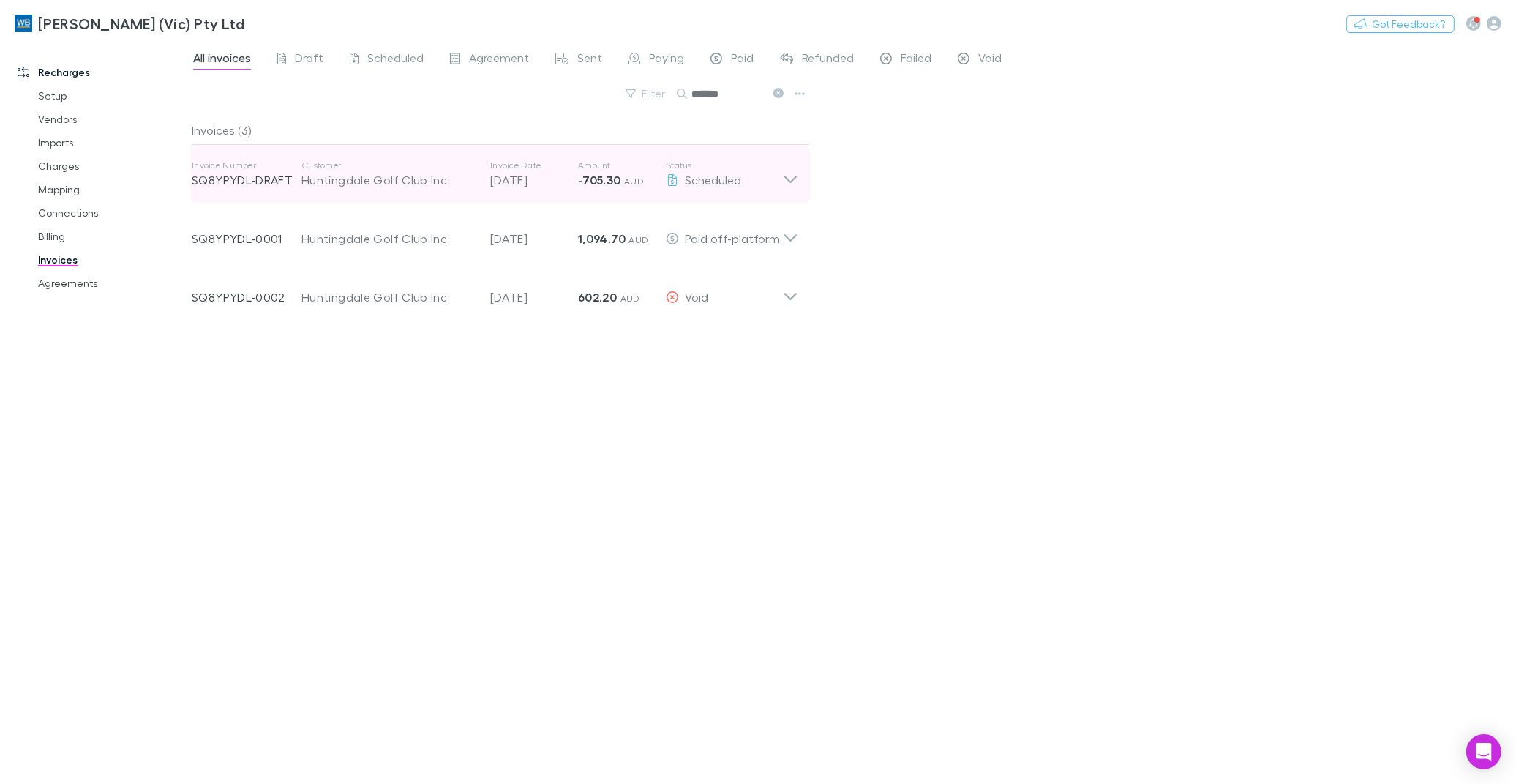
type input "*******"
click at [785, 172] on icon at bounding box center [790, 174] width 15 height 30
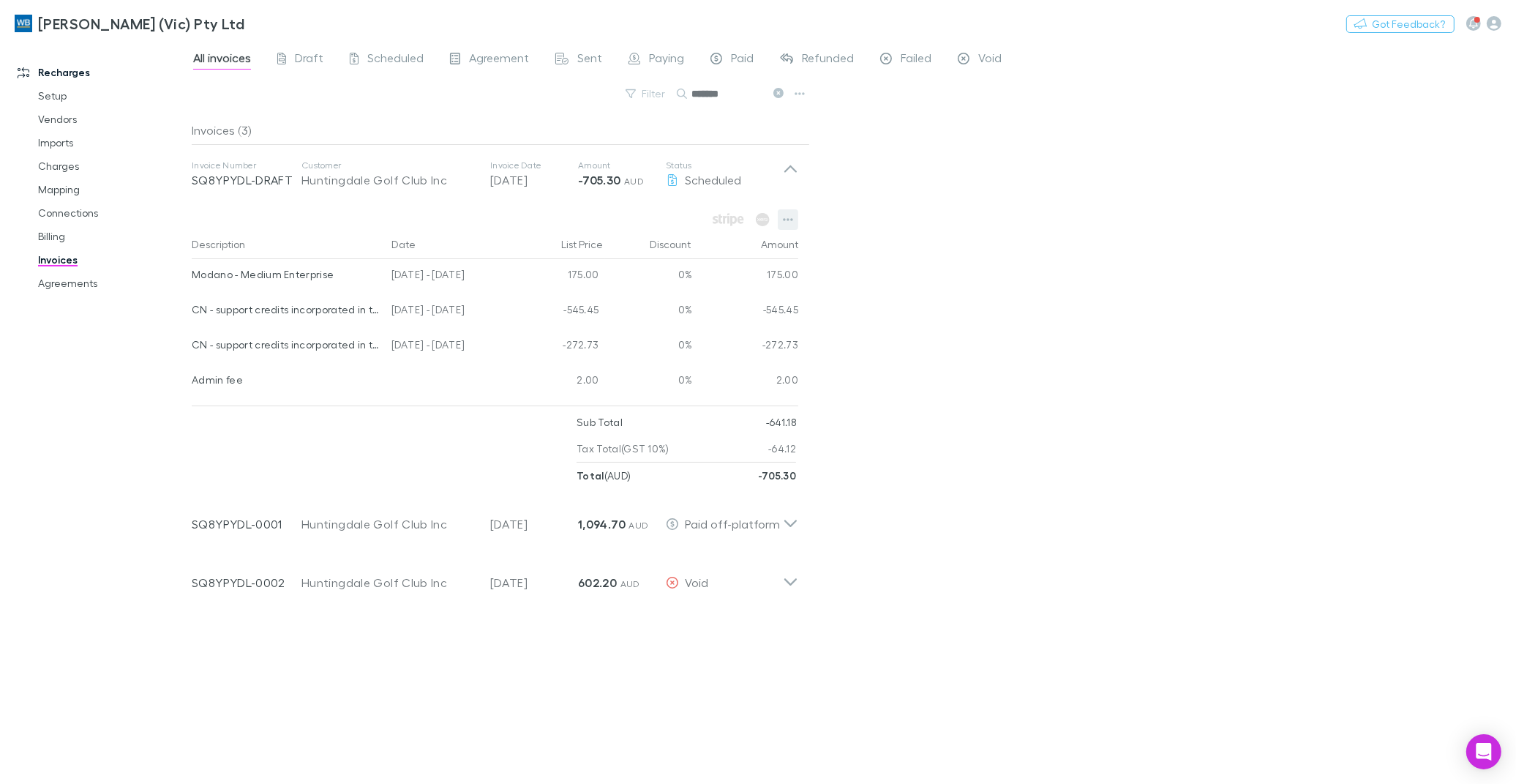
click at [784, 215] on icon "button" at bounding box center [788, 220] width 10 height 12
click at [1022, 281] on div at bounding box center [758, 392] width 1516 height 784
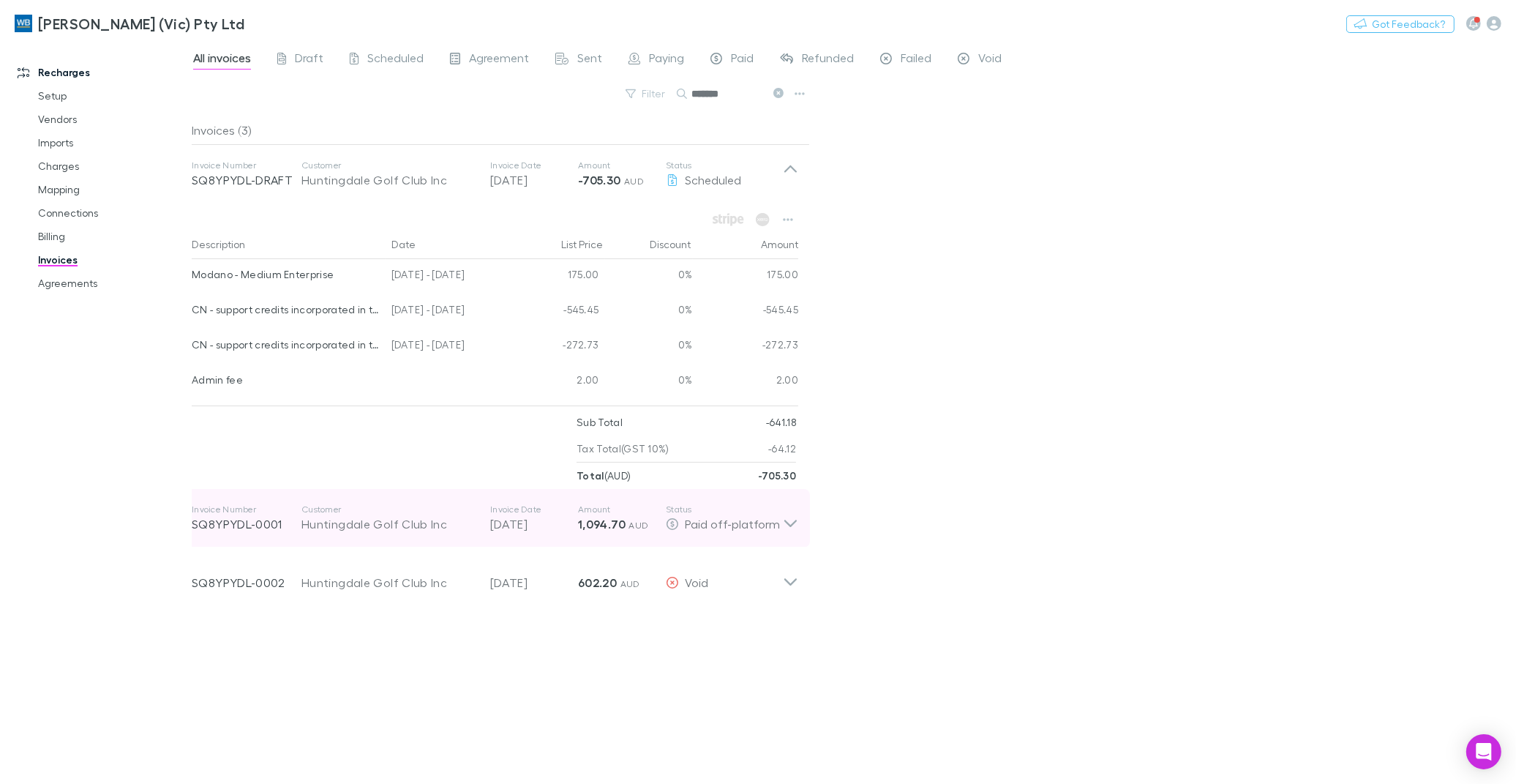
click at [784, 527] on icon at bounding box center [790, 518] width 15 height 30
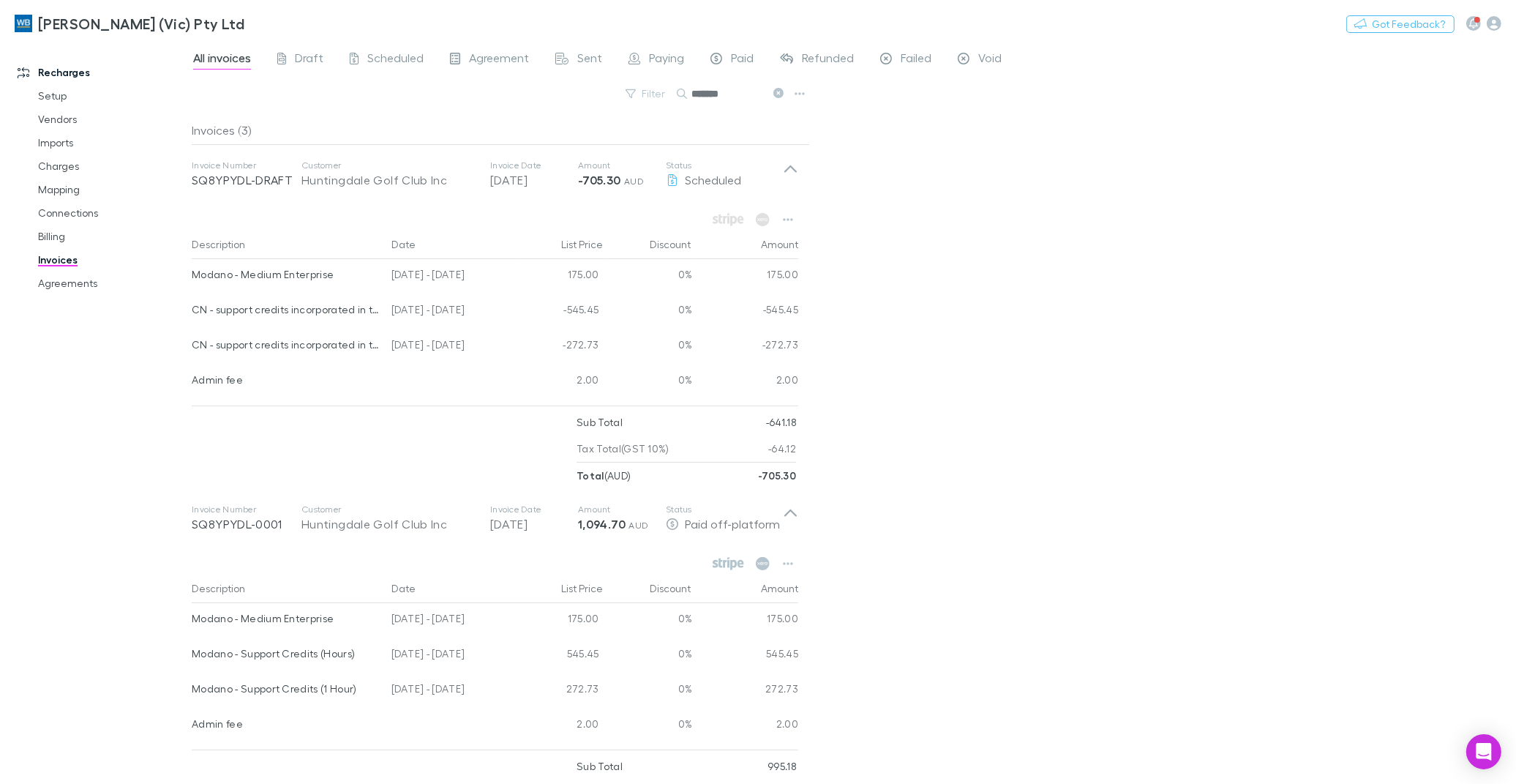
drag, startPoint x: 1510, startPoint y: 315, endPoint x: 1449, endPoint y: 496, distance: 191.0
click at [1479, 479] on div "All invoices Draft Scheduled Agreement Sent Paying Paid Refunded Failed Void Fi…" at bounding box center [854, 412] width 1324 height 743
drag, startPoint x: 902, startPoint y: 751, endPoint x: 884, endPoint y: 818, distance: 69.4
click at [884, 783] on html "[PERSON_NAME] (Vic) Pty Ltd Nothing Got Feedback? Recharges Setup Vendors Impor…" at bounding box center [758, 392] width 1516 height 784
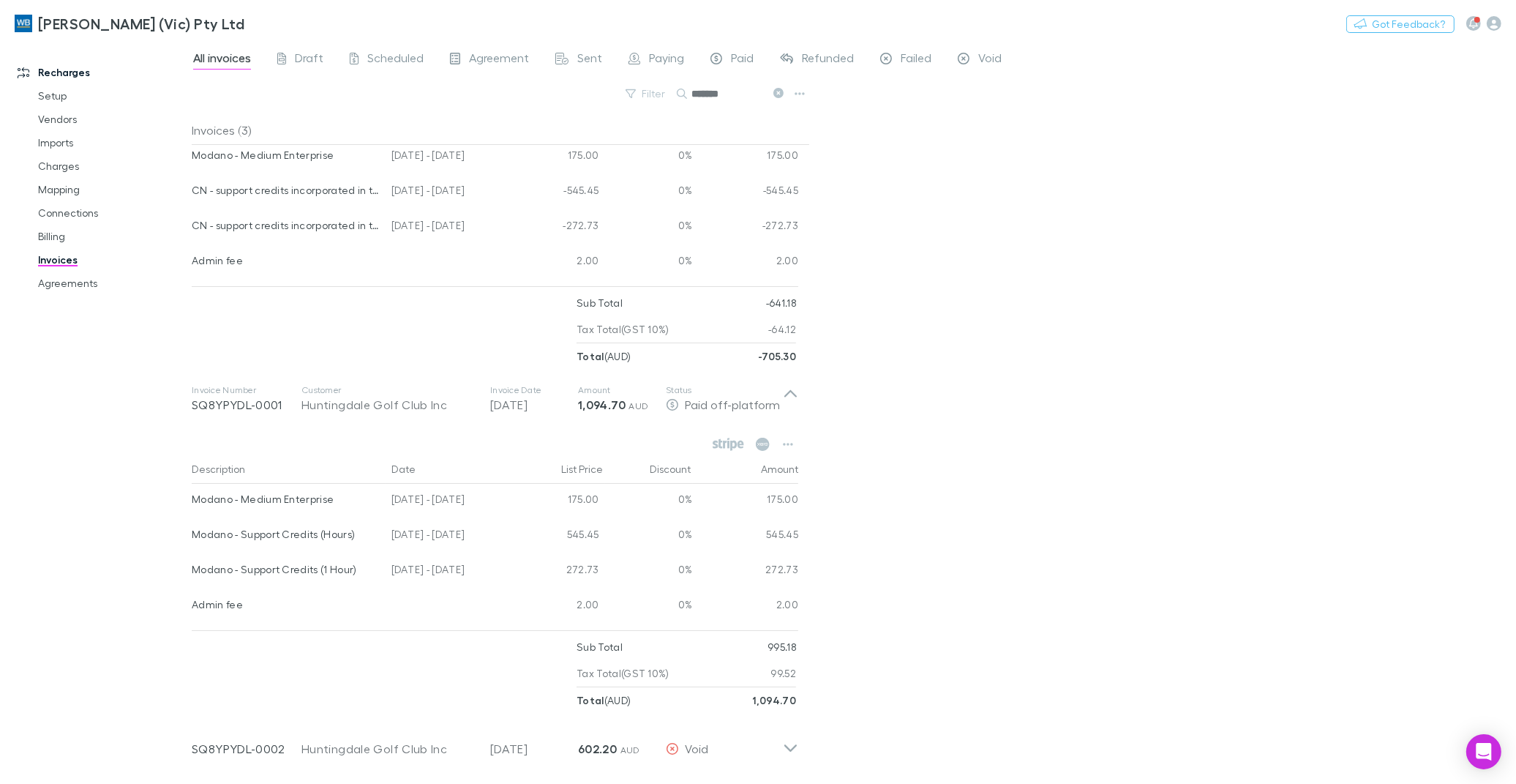
drag, startPoint x: 884, startPoint y: 818, endPoint x: 788, endPoint y: 777, distance: 104.4
click at [778, 783] on html "[PERSON_NAME] (Vic) Pty Ltd Nothing Got Feedback? Recharges Setup Vendors Impor…" at bounding box center [758, 392] width 1516 height 784
click at [949, 600] on div "All invoices Draft Scheduled Agreement Sent Paying Paid Refunded Failed Void Fi…" at bounding box center [854, 412] width 1324 height 743
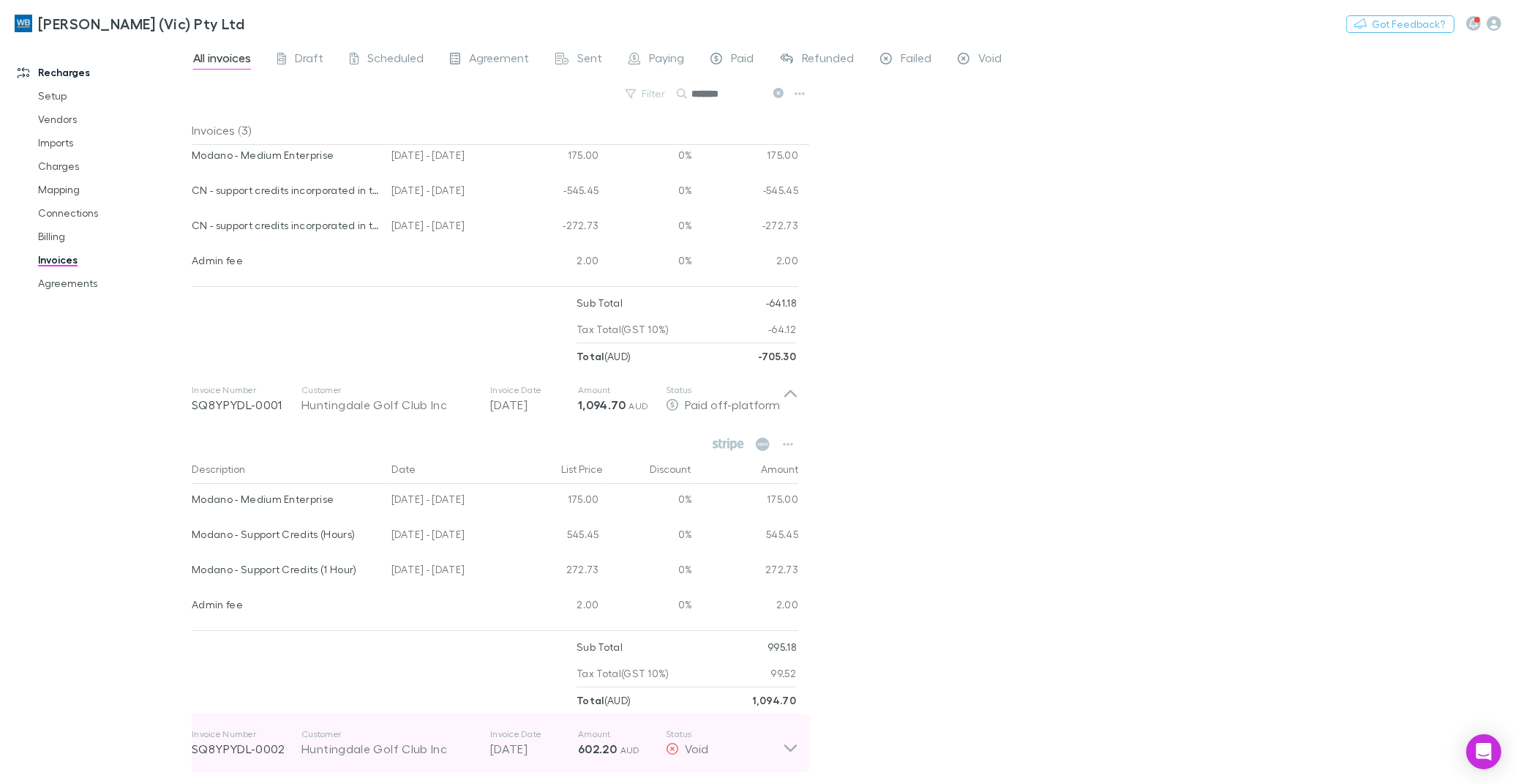
click at [787, 748] on icon at bounding box center [791, 748] width 13 height 7
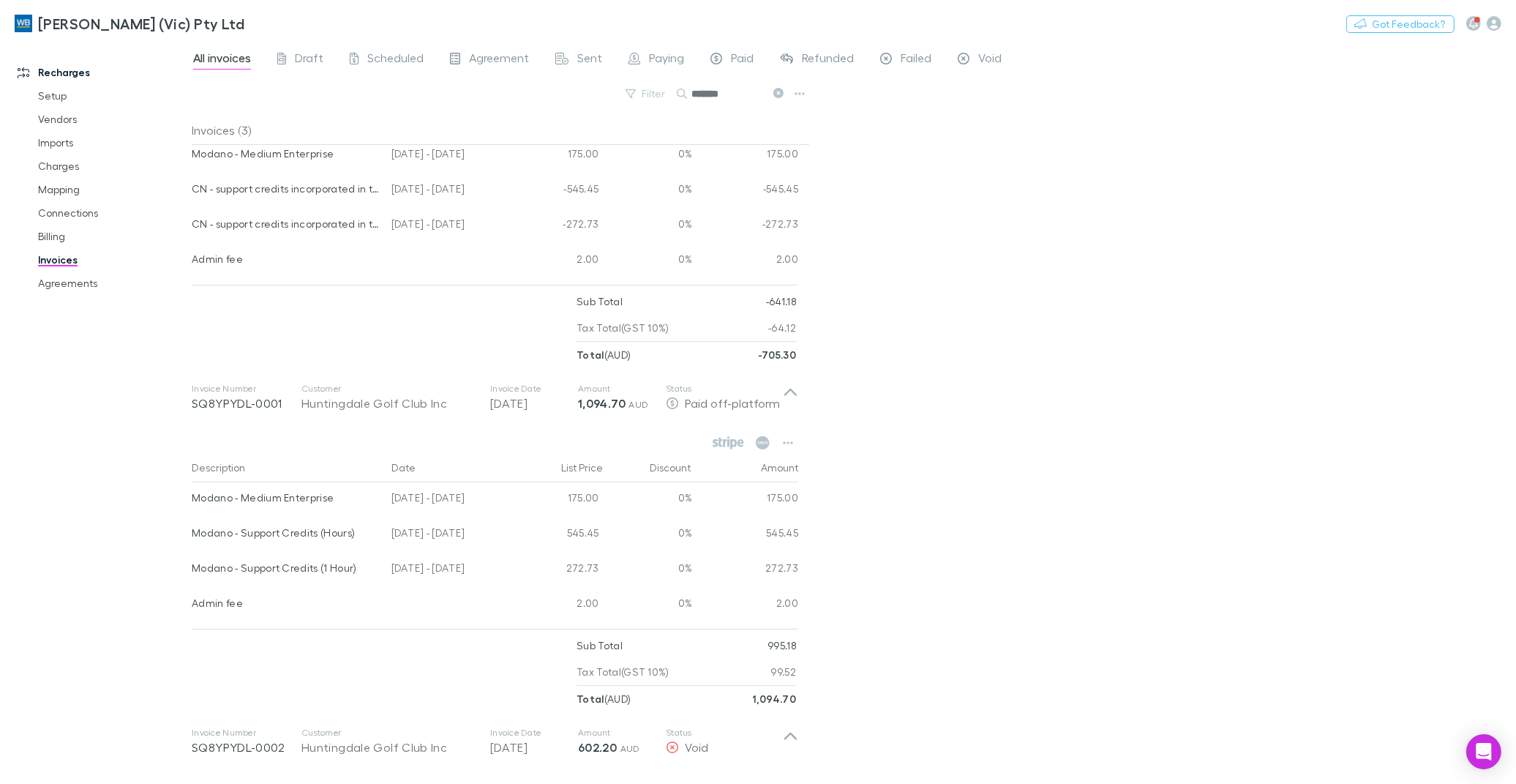
drag, startPoint x: 813, startPoint y: 751, endPoint x: 803, endPoint y: 818, distance: 67.7
click at [803, 783] on html "[PERSON_NAME] (Vic) Pty Ltd Nothing Got Feedback? Recharges Setup Vendors Impor…" at bounding box center [758, 392] width 1516 height 784
drag, startPoint x: 803, startPoint y: 818, endPoint x: 940, endPoint y: 600, distance: 257.5
click at [940, 600] on div "All invoices Draft Scheduled Agreement Sent Paying Paid Refunded Failed Void Fi…" at bounding box center [854, 412] width 1324 height 743
drag, startPoint x: 725, startPoint y: 748, endPoint x: 743, endPoint y: 818, distance: 72.3
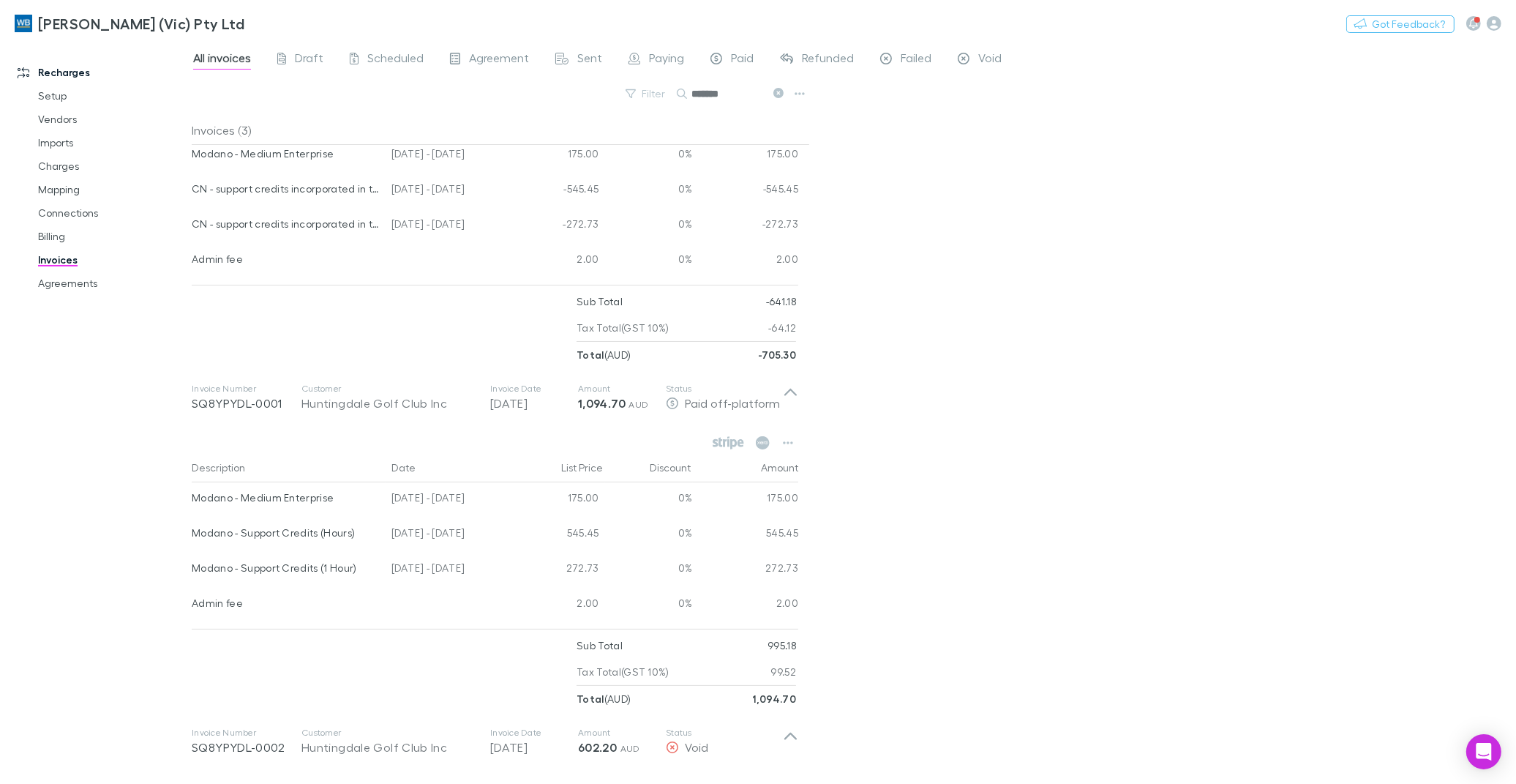
click at [743, 783] on html "[PERSON_NAME] (Vic) Pty Ltd Nothing Got Feedback? Recharges Setup Vendors Impor…" at bounding box center [758, 392] width 1516 height 784
drag, startPoint x: 899, startPoint y: 739, endPoint x: 896, endPoint y: 818, distance: 79.1
click at [896, 783] on html "[PERSON_NAME] (Vic) Pty Ltd Nothing Got Feedback? Recharges Setup Vendors Impor…" at bounding box center [758, 392] width 1516 height 784
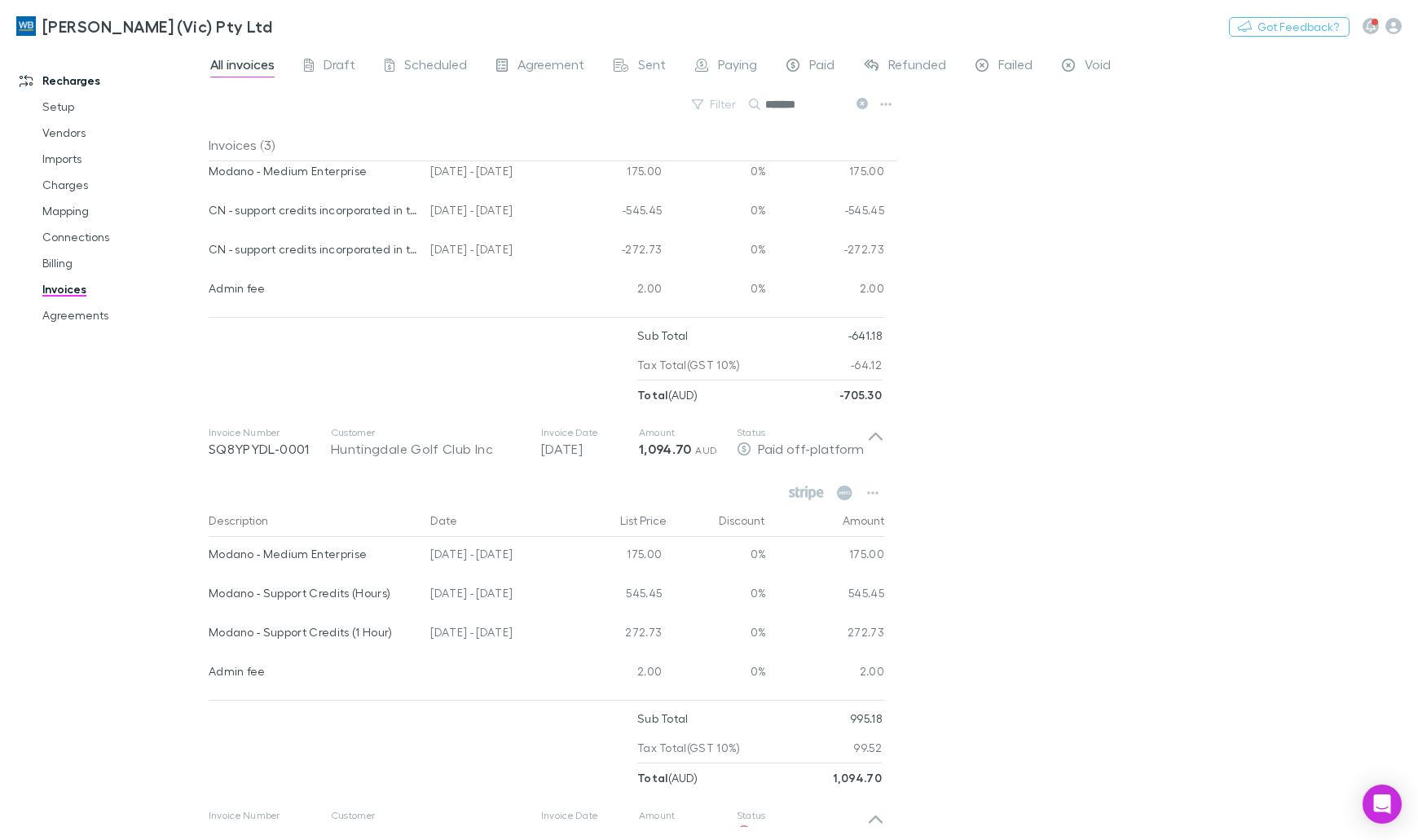
drag, startPoint x: 1407, startPoint y: 151, endPoint x: 1388, endPoint y: 395, distance: 244.7
click at [1388, 395] on div "All invoices Draft Scheduled Agreement Sent Paying Paid Refunded Failed Void Fi…" at bounding box center [813, 443] width 1210 height 794
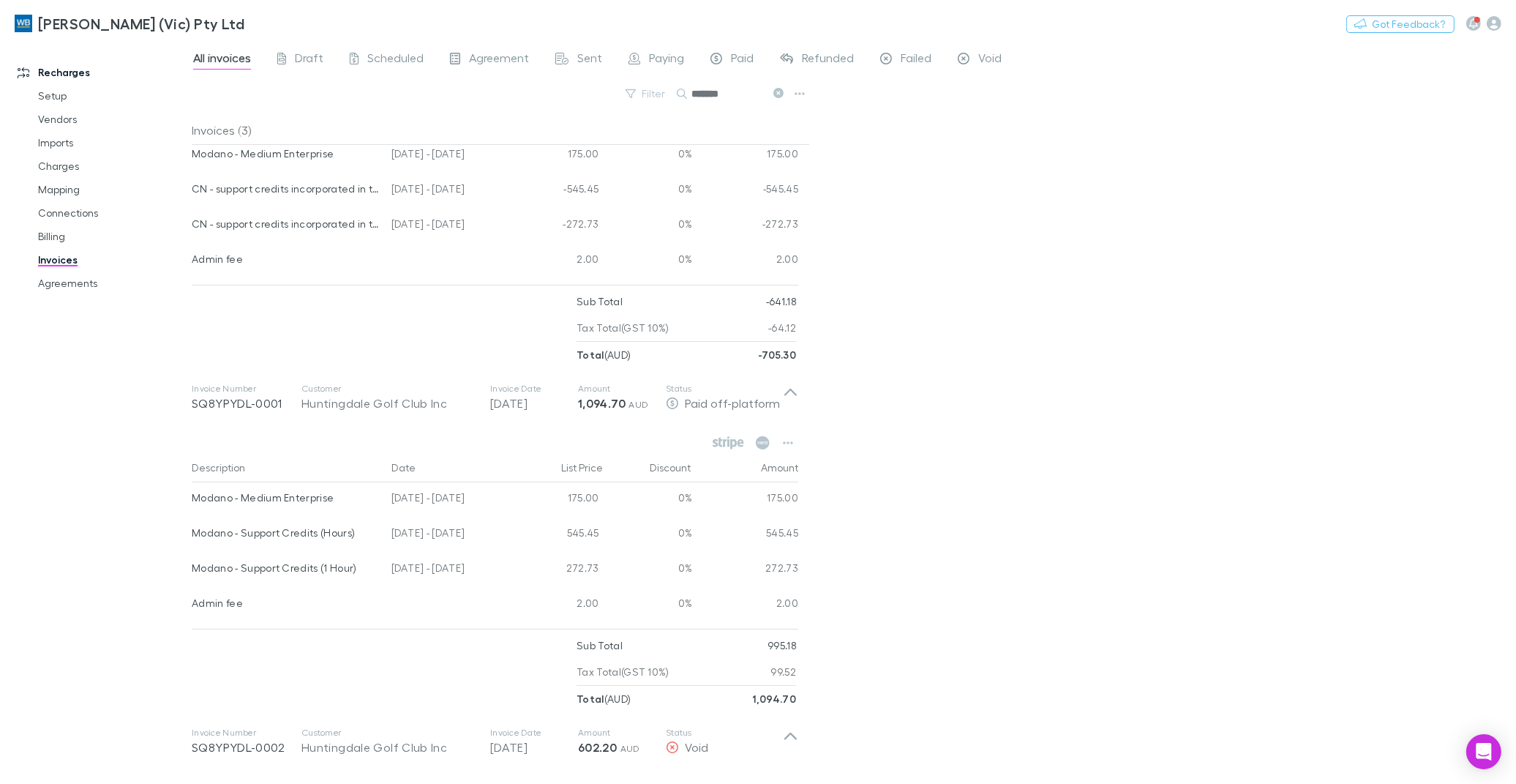
drag, startPoint x: 825, startPoint y: 783, endPoint x: 1003, endPoint y: 781, distance: 178.0
click at [1003, 781] on div "All invoices Draft Scheduled Agreement Sent Paying Paid Refunded Failed Void Fi…" at bounding box center [854, 412] width 1324 height 743
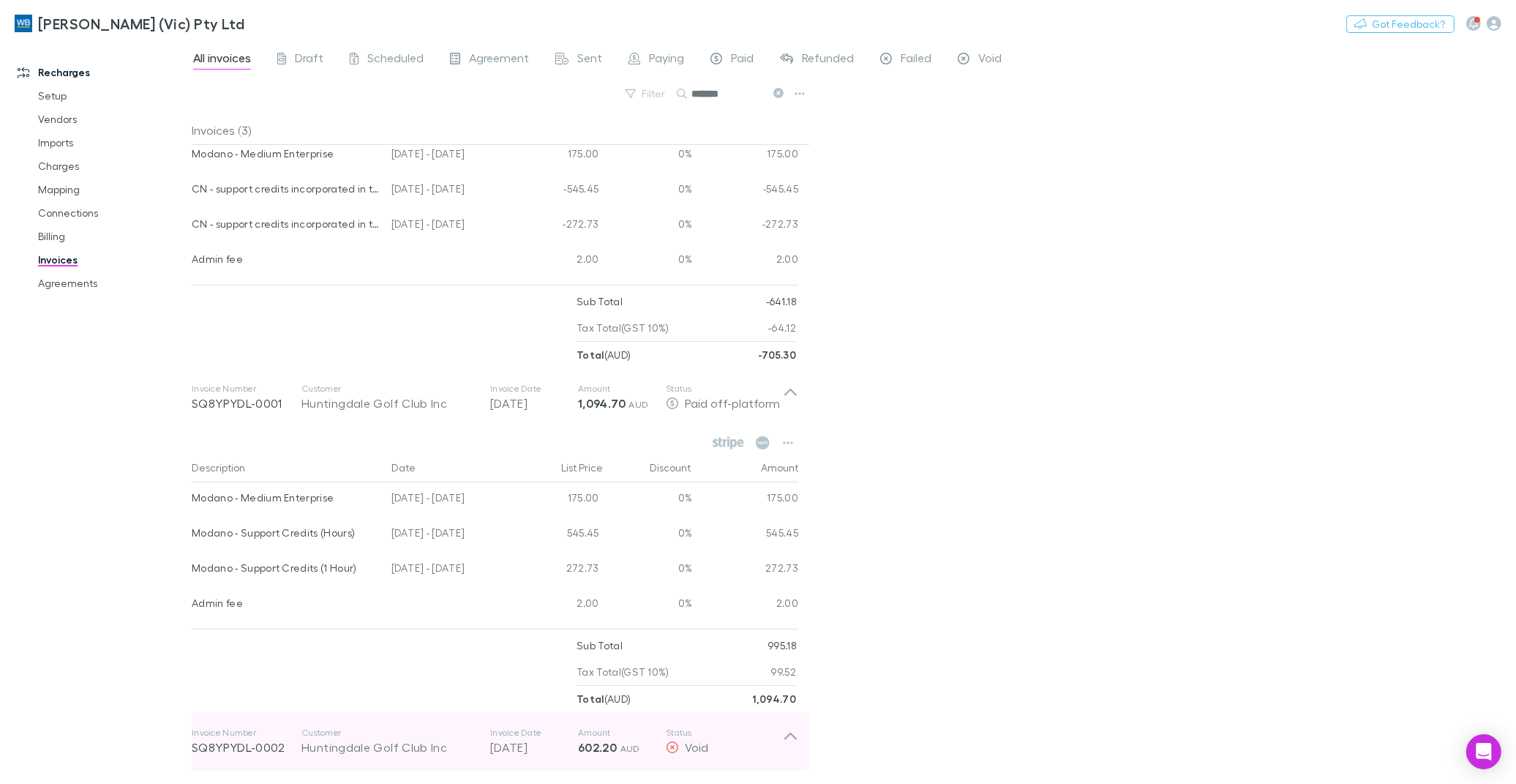
drag, startPoint x: 968, startPoint y: 777, endPoint x: 742, endPoint y: 769, distance: 226.1
click at [742, 769] on div "All invoices Draft Scheduled Agreement Sent Paying Paid Refunded Failed Void Fi…" at bounding box center [854, 412] width 1324 height 743
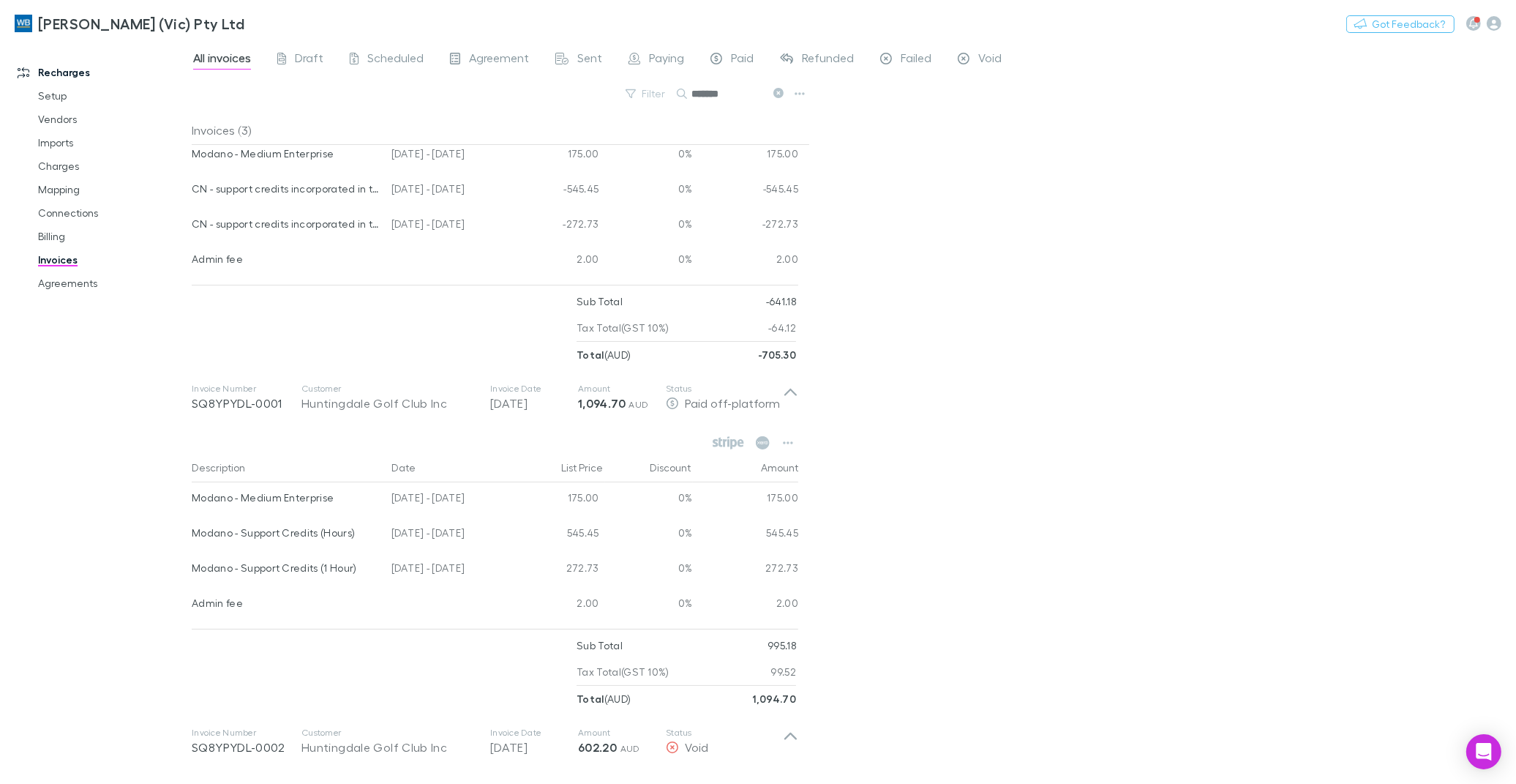
click at [898, 585] on div "All invoices Draft Scheduled Agreement Sent Paying Paid Refunded Failed Void Fi…" at bounding box center [854, 412] width 1324 height 743
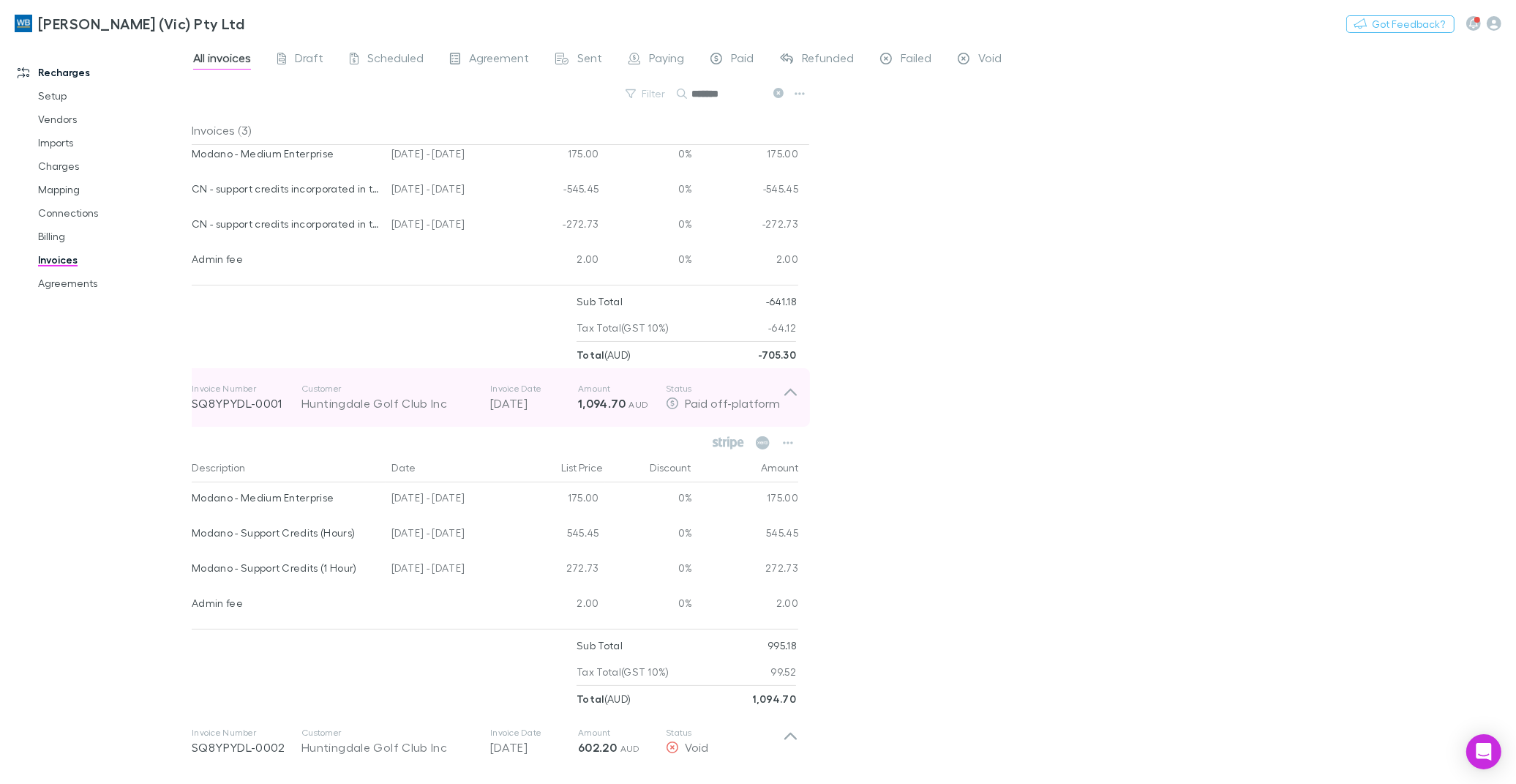
click at [783, 396] on icon at bounding box center [790, 397] width 15 height 30
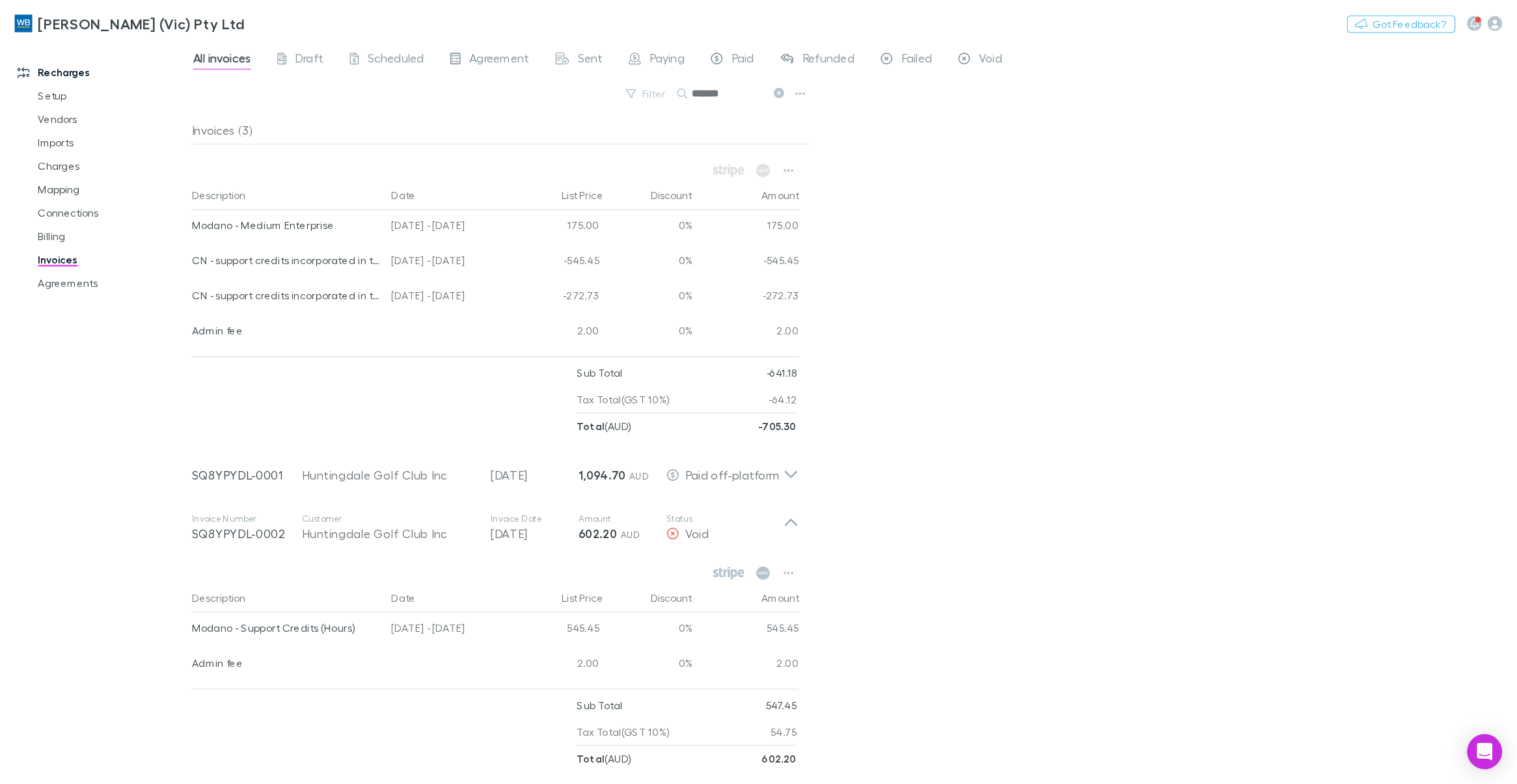
scroll to position [0, 0]
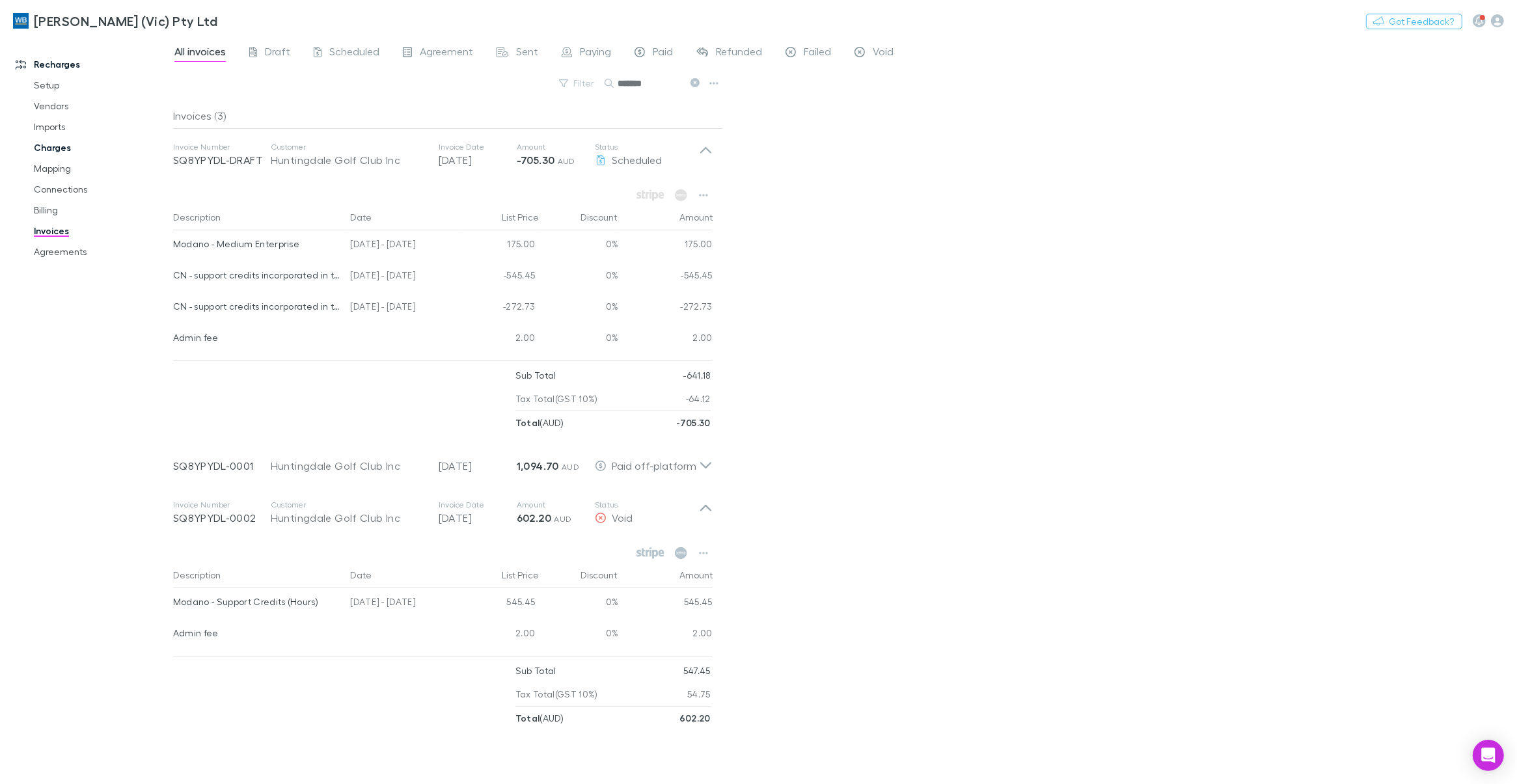
click at [50, 140] on link "Charges" at bounding box center [101, 148] width 162 height 21
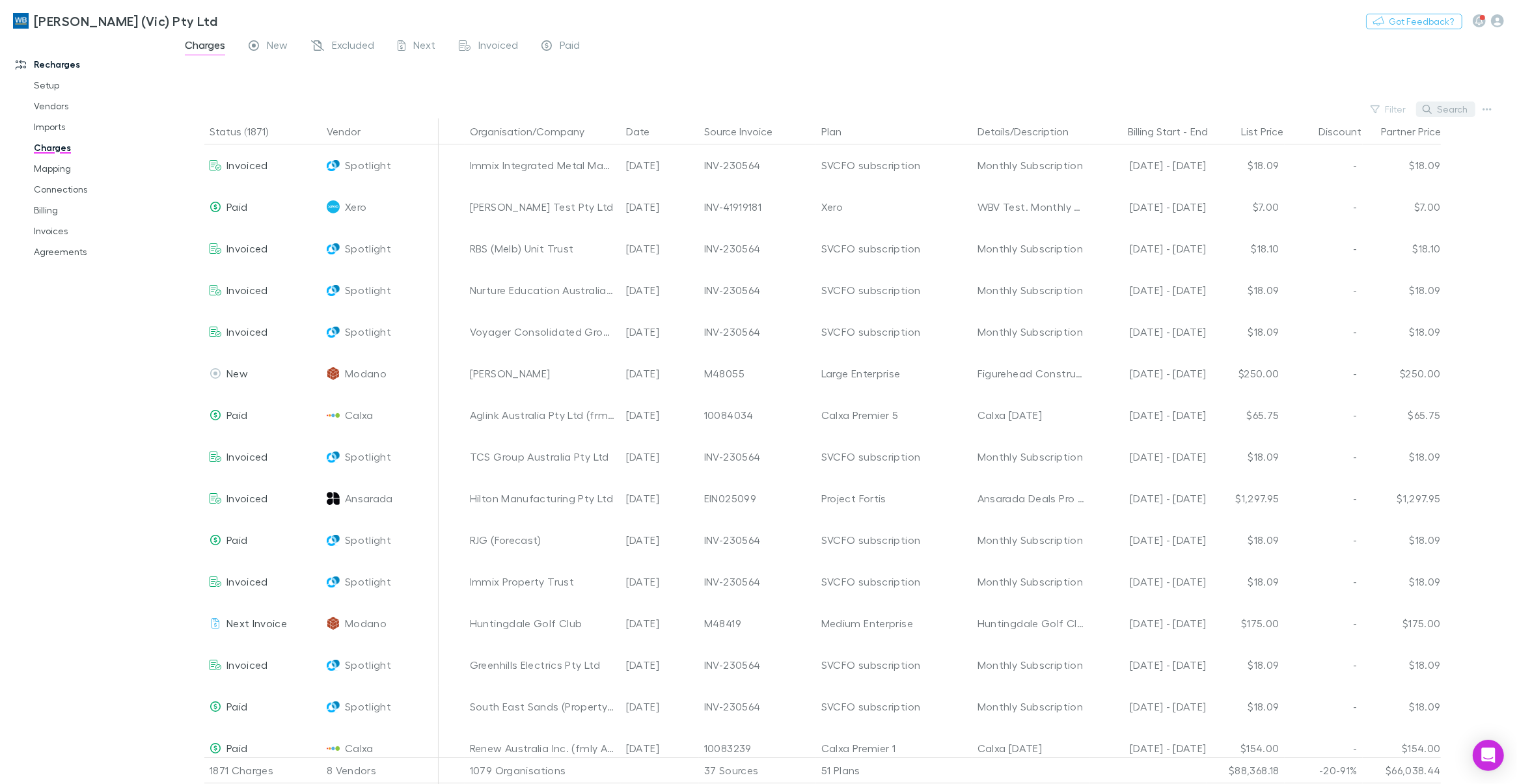
click at [1348, 110] on button "Search" at bounding box center [1445, 109] width 59 height 16
click at [336, 43] on span "Excluded" at bounding box center [353, 47] width 42 height 17
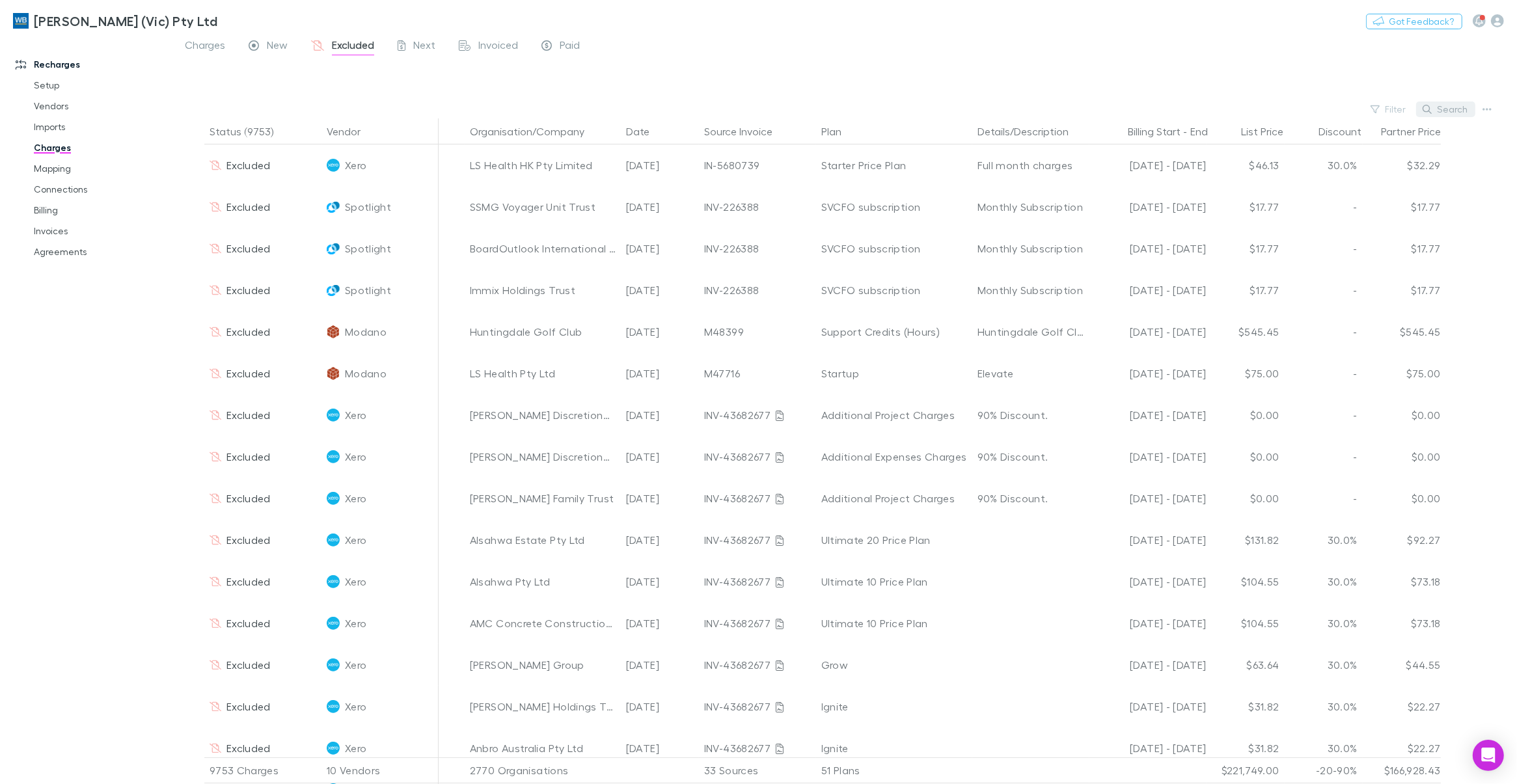
click at [1348, 108] on button "Search" at bounding box center [1445, 109] width 59 height 16
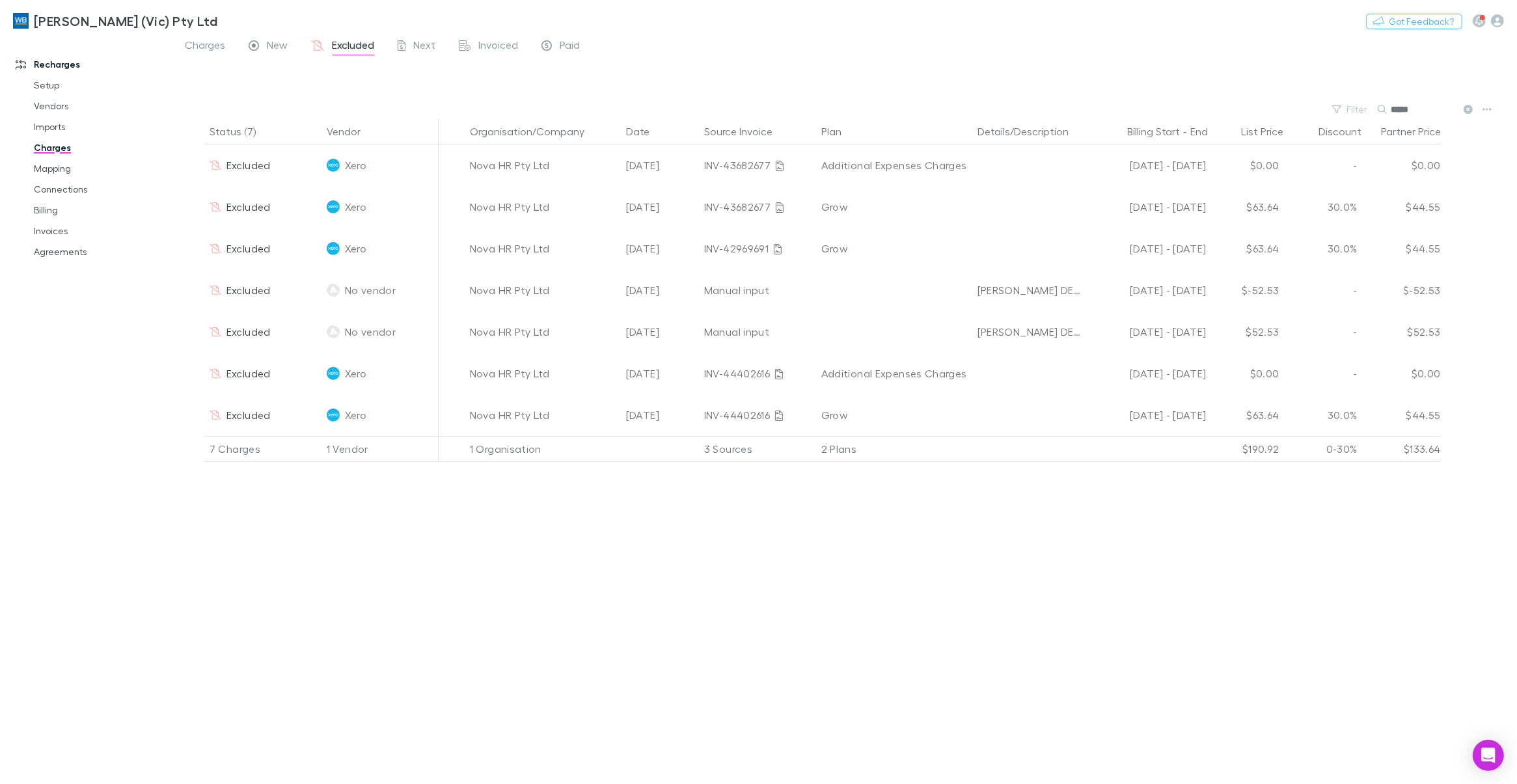
type input "****"
